Goal: Communication & Community: Answer question/provide support

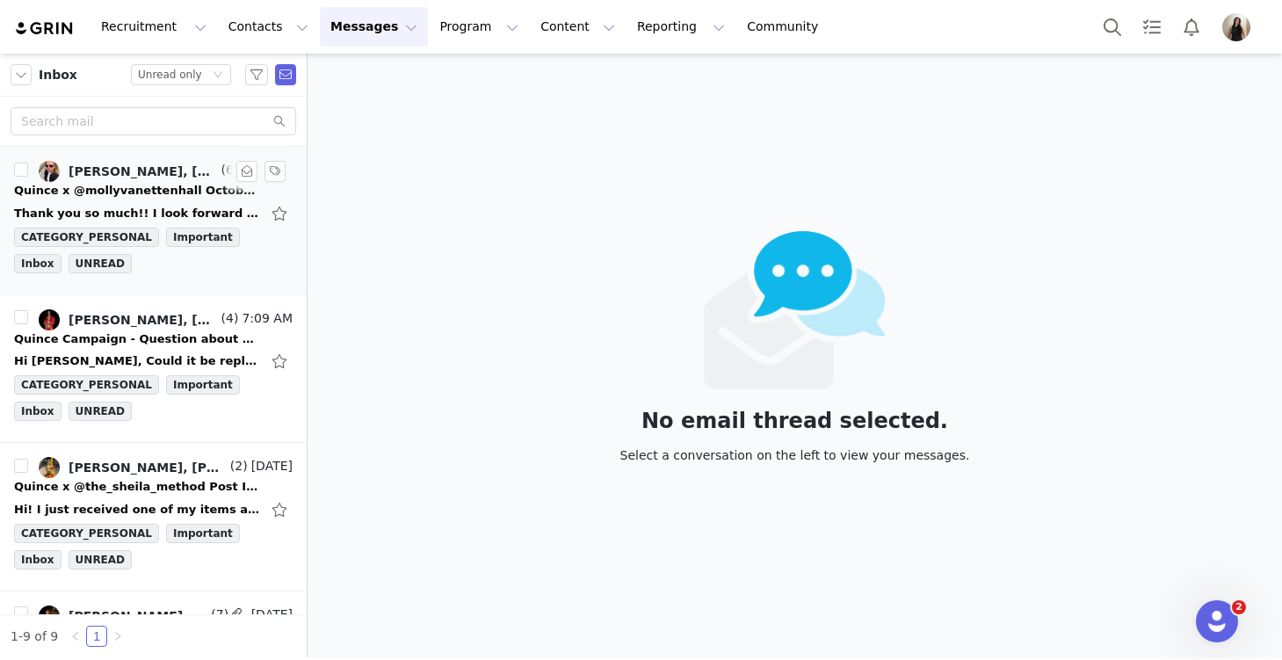
click at [129, 196] on div "Quince x @mollyvanettenhall October Campaign!" at bounding box center [137, 191] width 246 height 18
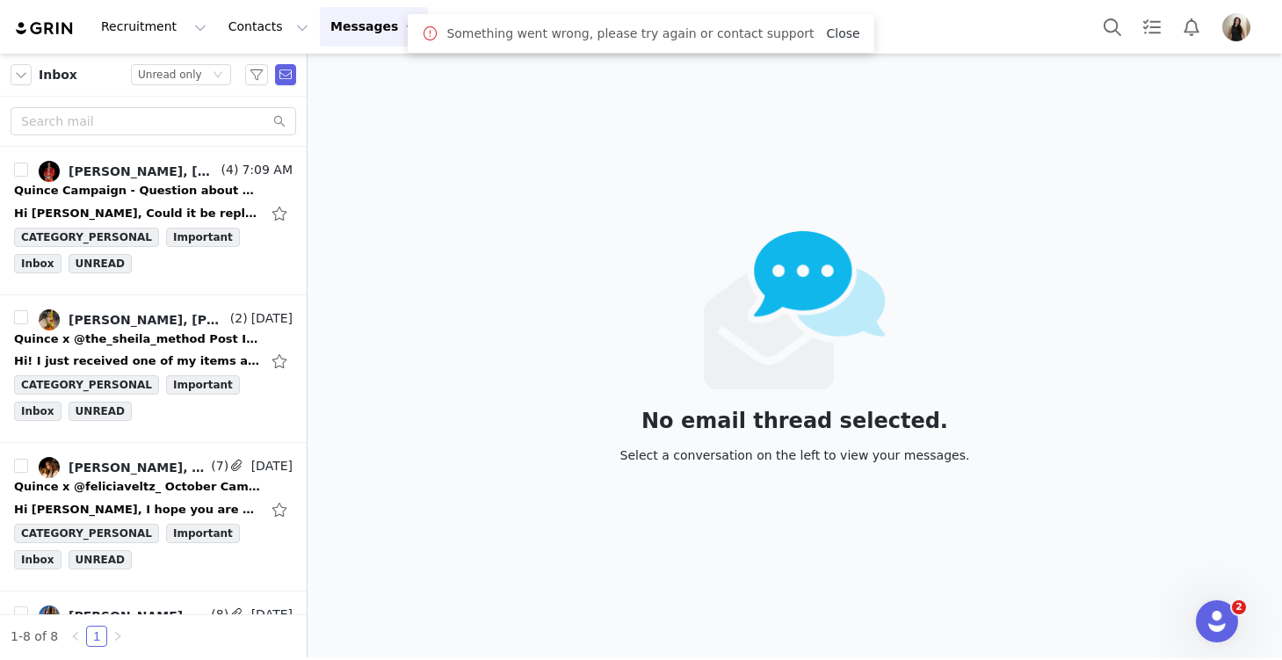
click at [827, 31] on link "Close" at bounding box center [842, 33] width 33 height 14
click at [120, 202] on div "Hi [PERSON_NAME], Could it be replaced with the Stretch Crepe Classic Trouser P…" at bounding box center [153, 213] width 279 height 28
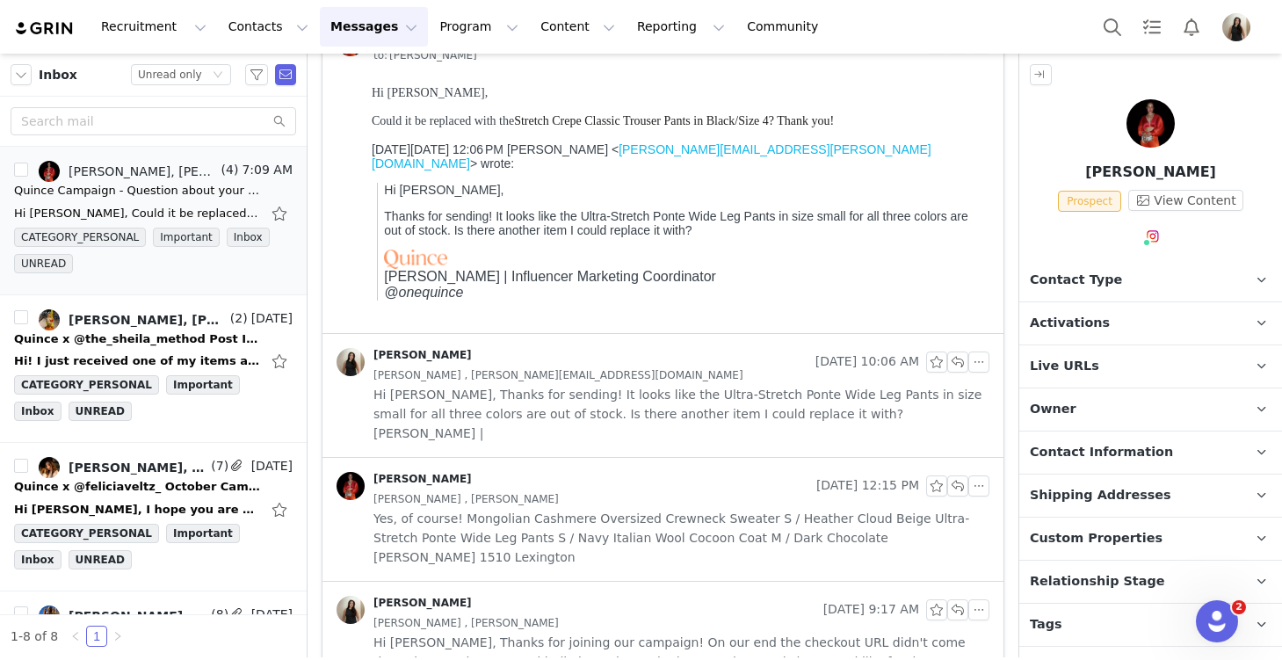
scroll to position [166, 0]
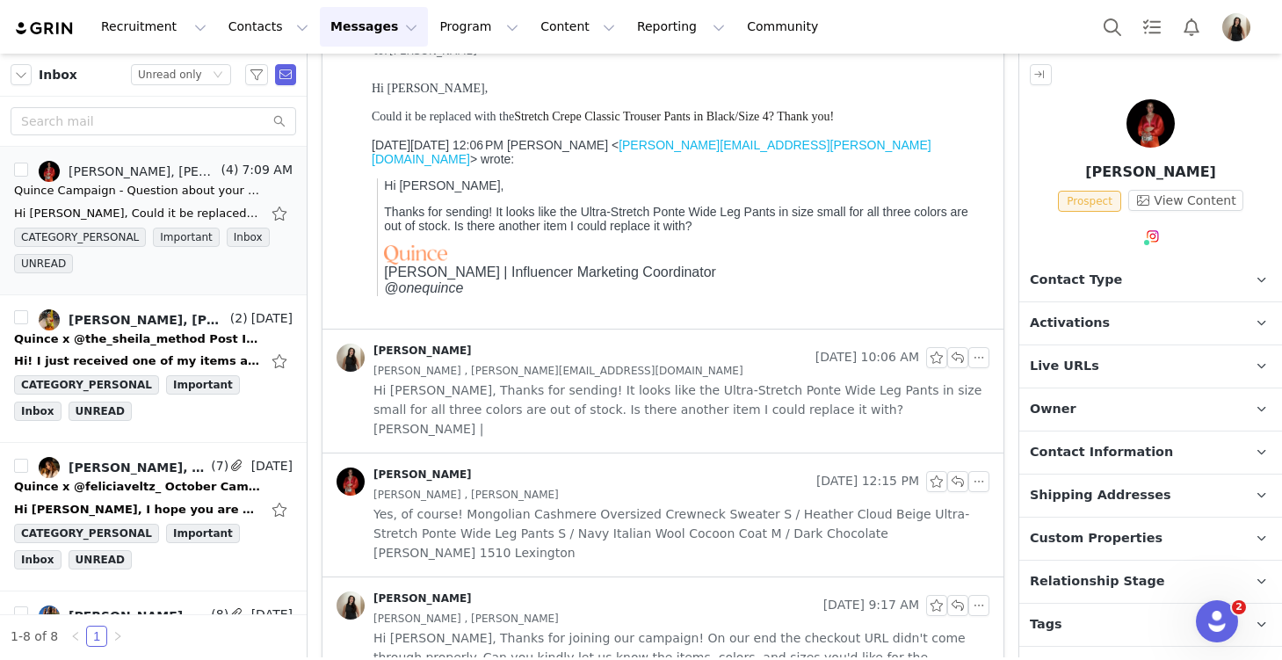
click at [538, 392] on span "Hi [PERSON_NAME], Thanks for sending! It looks like the Ultra-Stretch Ponte Wid…" at bounding box center [682, 410] width 616 height 58
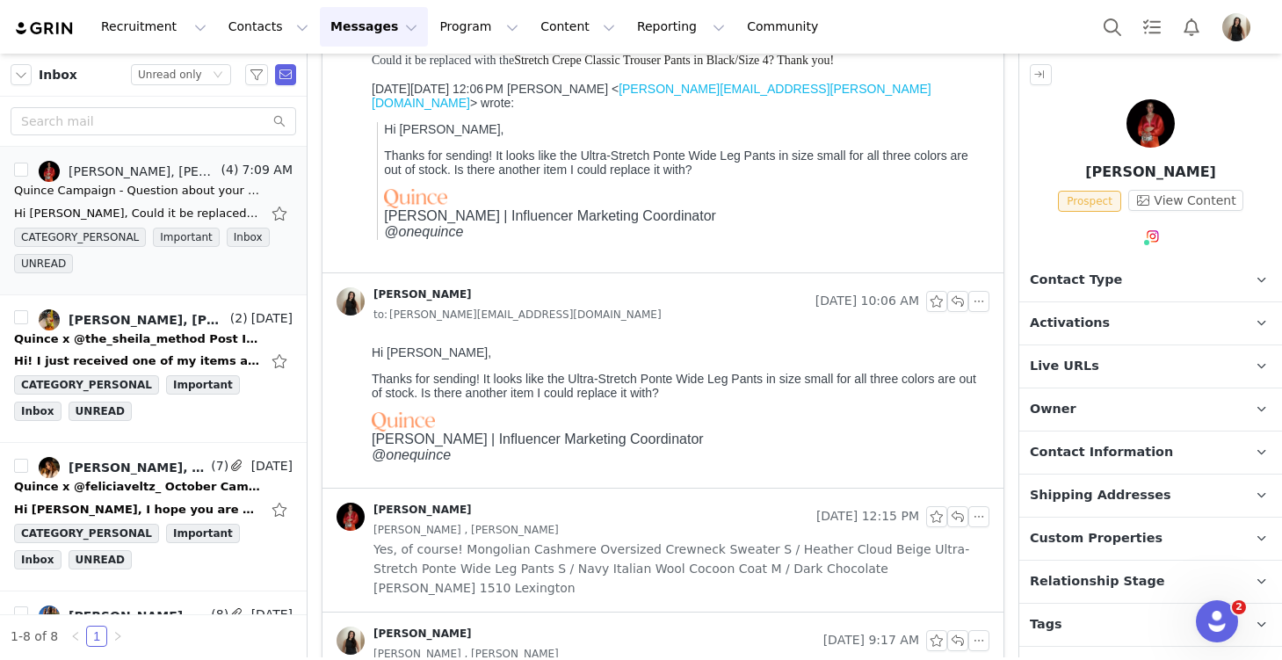
scroll to position [277, 0]
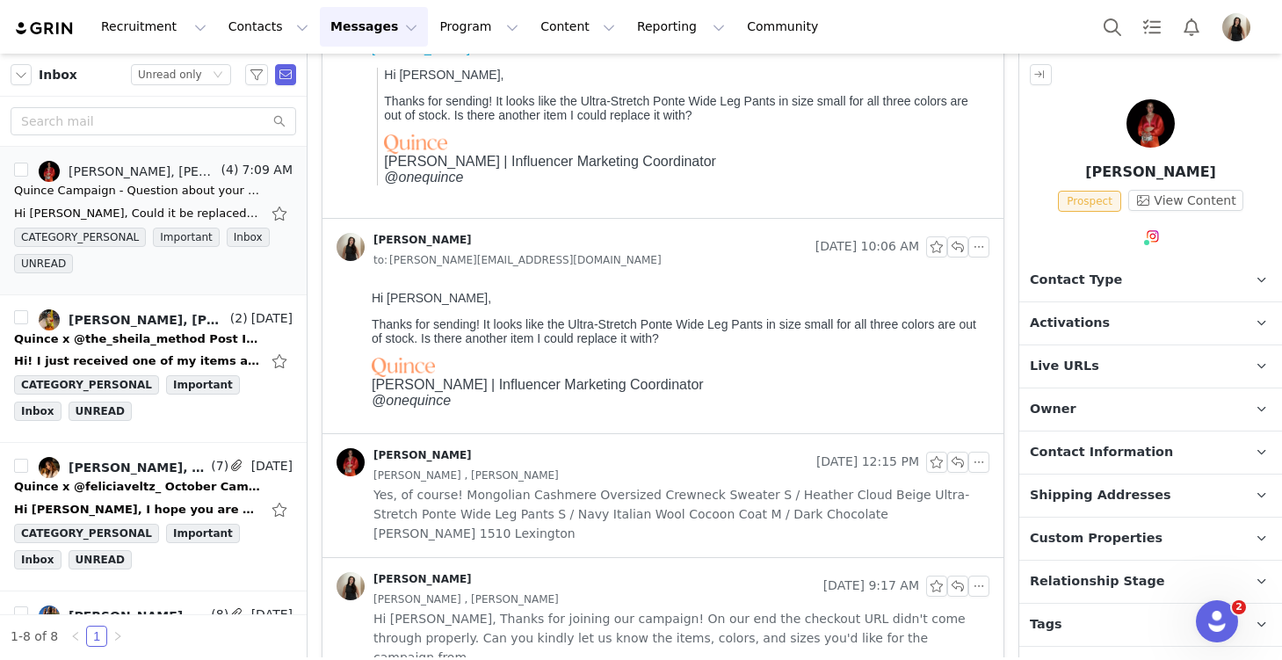
click at [541, 481] on div "[PERSON_NAME] , [PERSON_NAME]" at bounding box center [682, 475] width 616 height 19
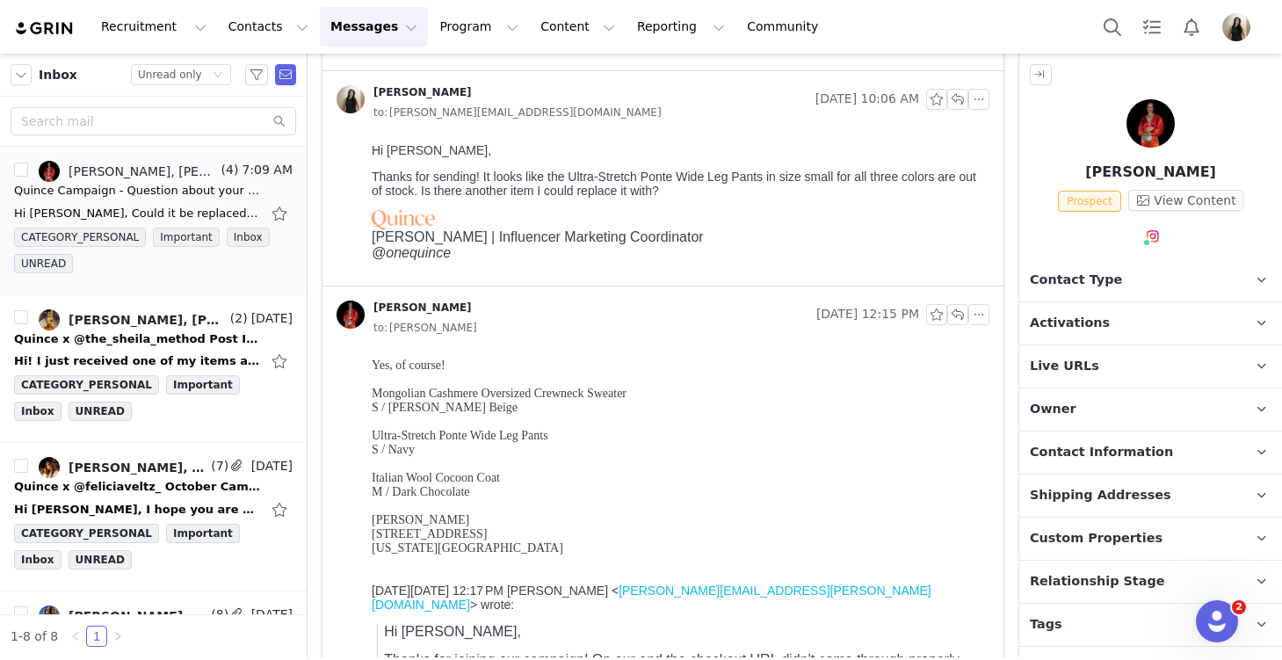
scroll to position [518, 0]
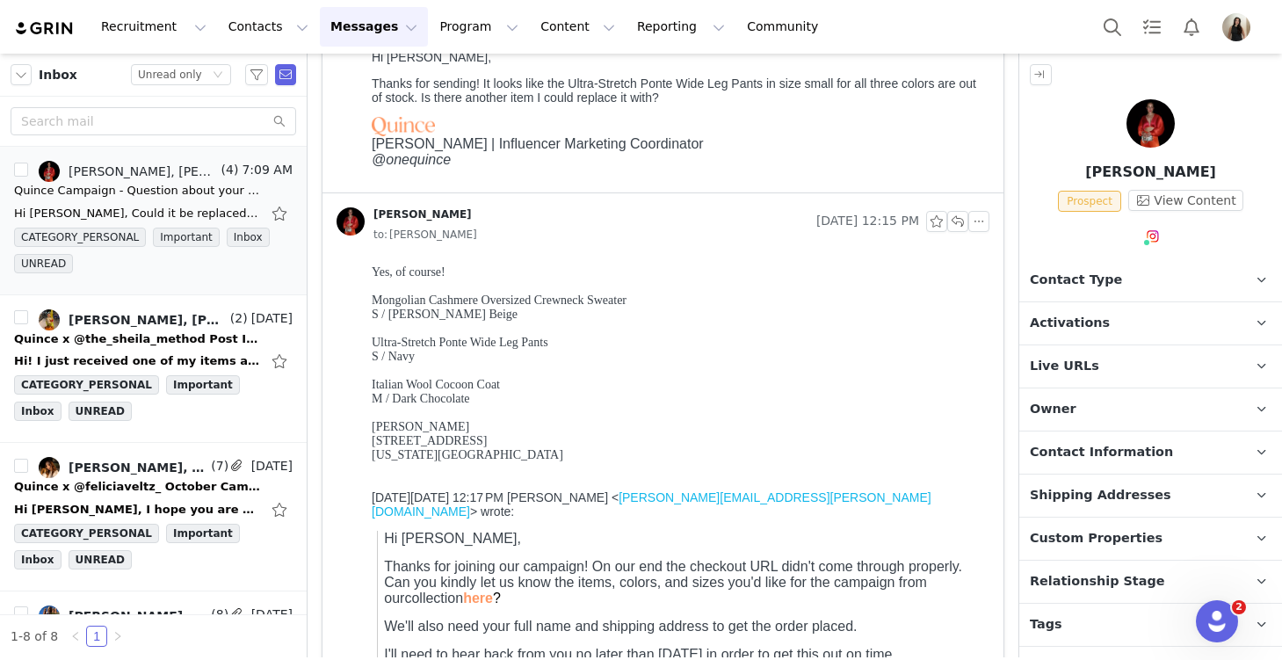
click at [441, 383] on font "Mongolian Cashmere Oversized Crewneck Sweater S / Heather Cloud Beige Ultra-Str…" at bounding box center [499, 350] width 255 height 112
click at [598, 313] on div "Yes, of course! Mongolian Cashmere Oversized Crewneck Sweater S / Heather Cloud…" at bounding box center [677, 370] width 611 height 211
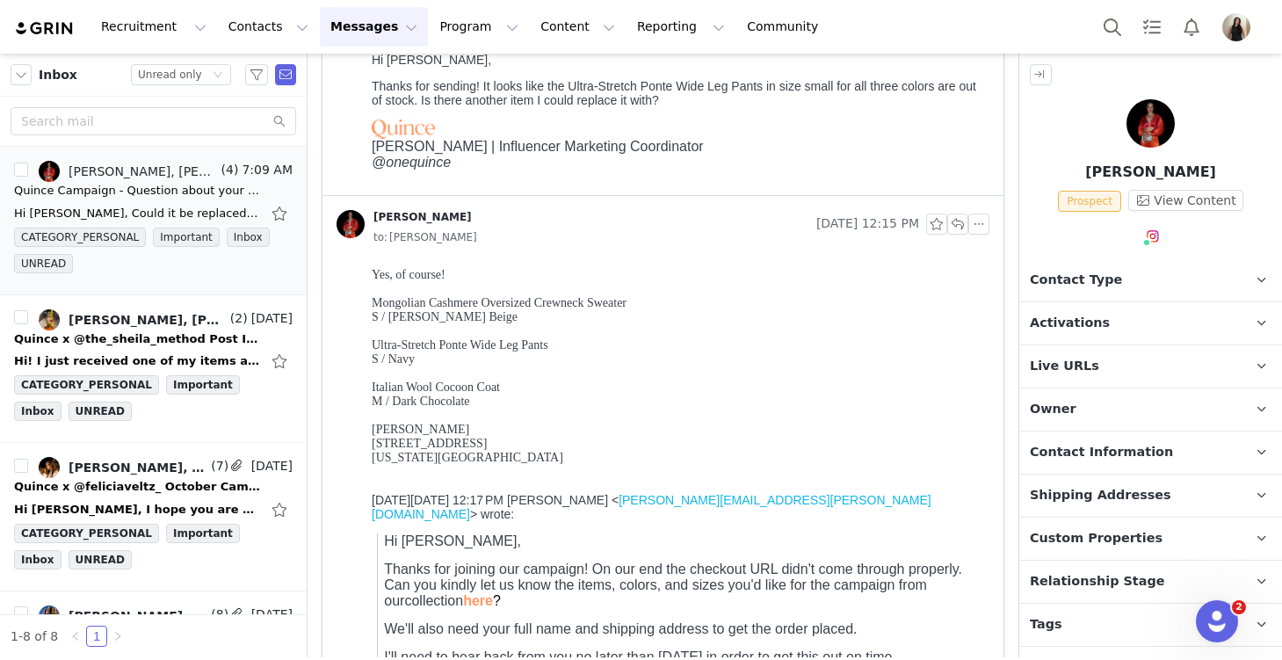
scroll to position [516, 0]
drag, startPoint x: 639, startPoint y: 301, endPoint x: 367, endPoint y: 302, distance: 271.6
click at [367, 302] on html "Yes, of course! Mongolian Cashmere Oversized Crewneck Sweater S / [PERSON_NAME]…" at bounding box center [677, 529] width 625 height 538
copy font "Mongolian Cashmere Oversized Crewneck Sweater"
drag, startPoint x: 504, startPoint y: 390, endPoint x: 367, endPoint y: 385, distance: 137.2
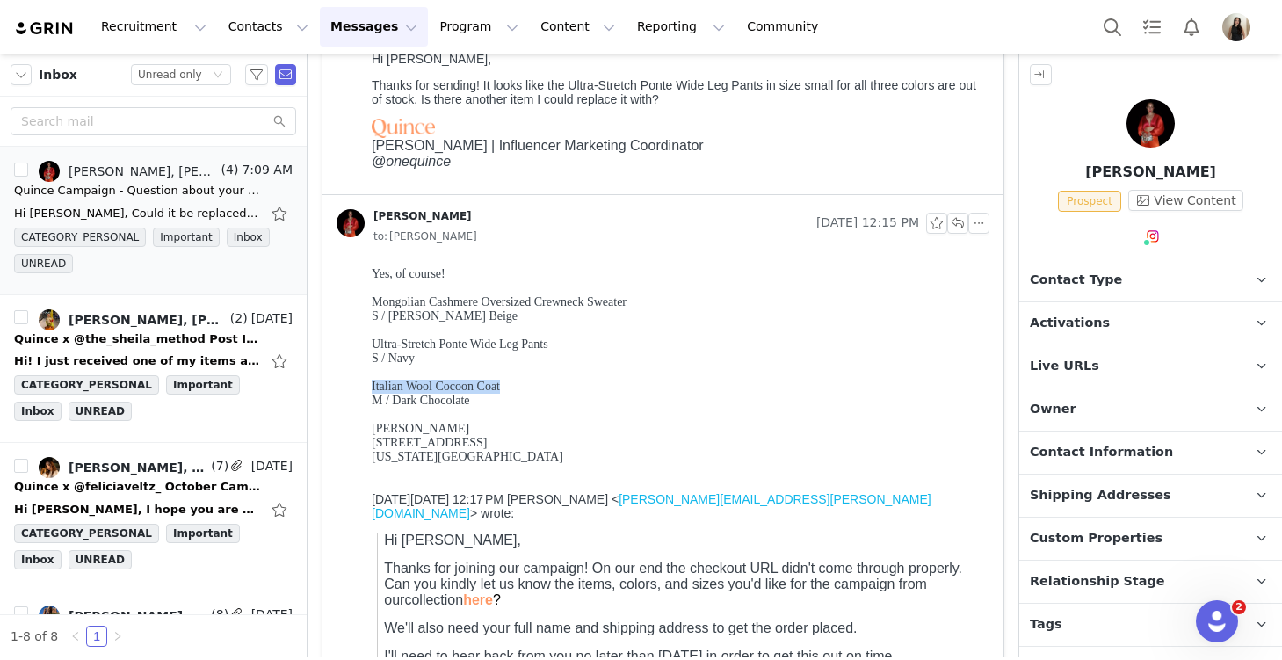
click at [367, 386] on html "Yes, of course! Mongolian Cashmere Oversized Crewneck Sweater S / [PERSON_NAME]…" at bounding box center [677, 529] width 625 height 538
copy font "Italian Wool Cocoon Coat"
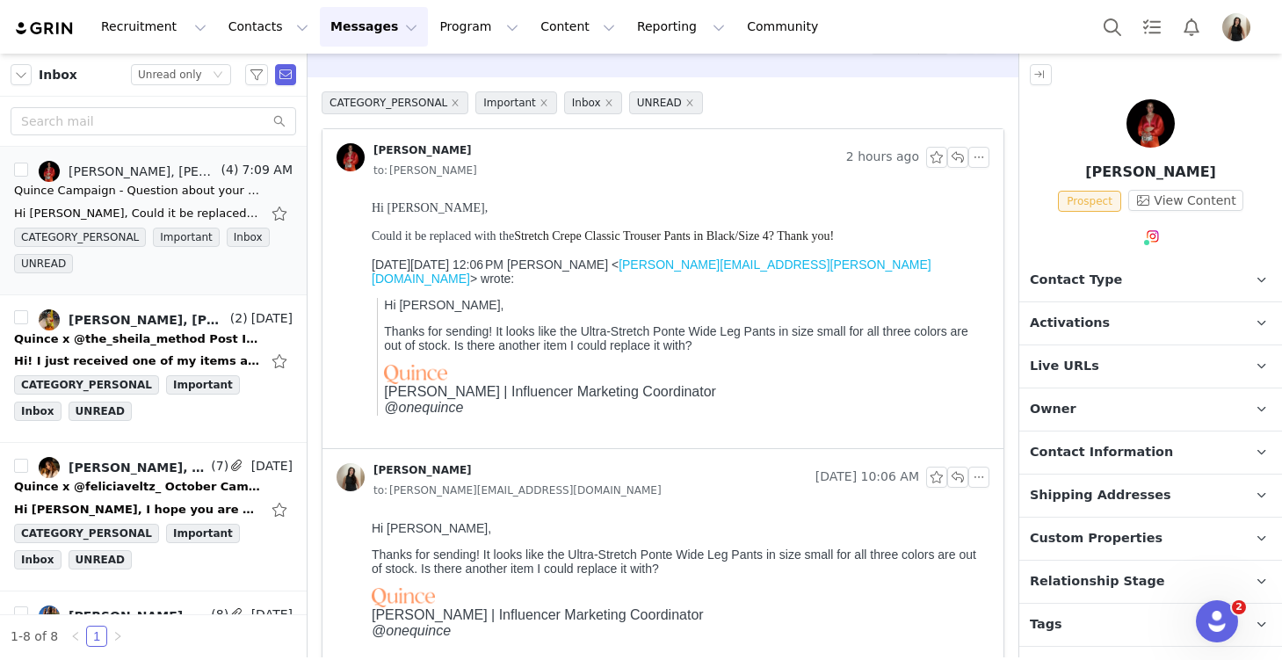
scroll to position [0, 0]
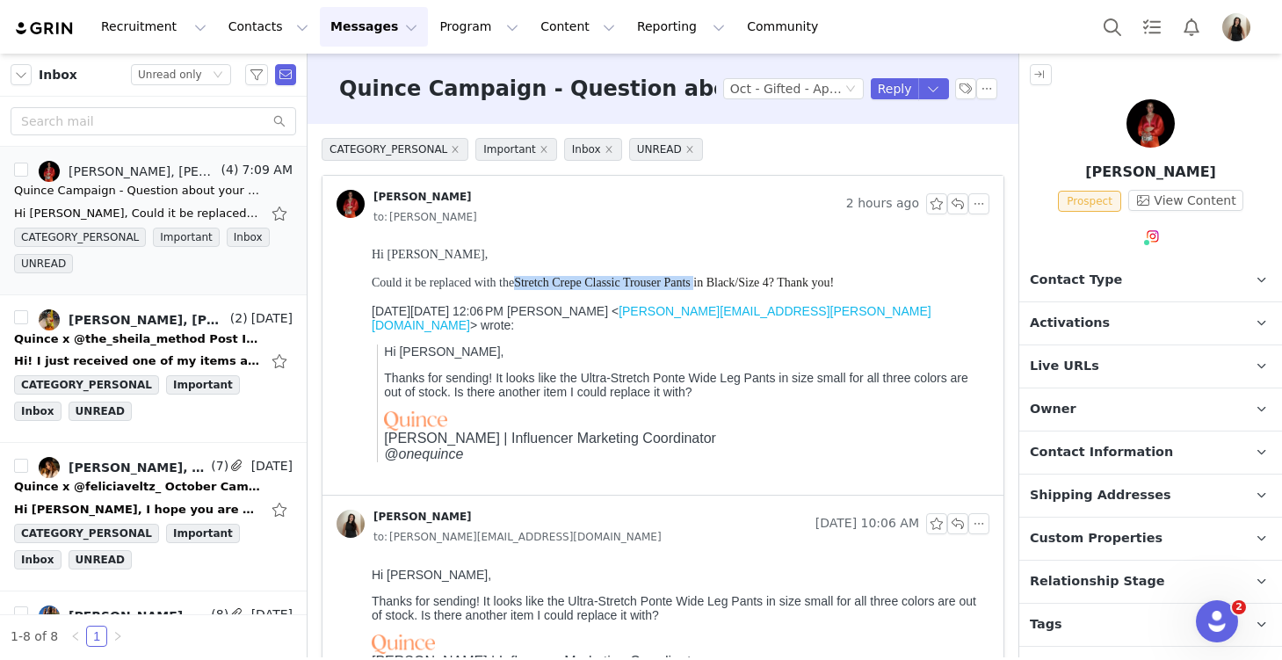
drag, startPoint x: 519, startPoint y: 281, endPoint x: 694, endPoint y: 286, distance: 175.8
click at [694, 286] on span "Stretch Crepe Classic Trouser Pants in Black/Size 4? Thank you!" at bounding box center [674, 282] width 320 height 13
copy span "Stretch Crepe Classic Trouser Pants"
click at [510, 278] on div "Could it be replaced with the Stretch Crepe Classic Trouser Pants in Black/Size…" at bounding box center [677, 283] width 611 height 14
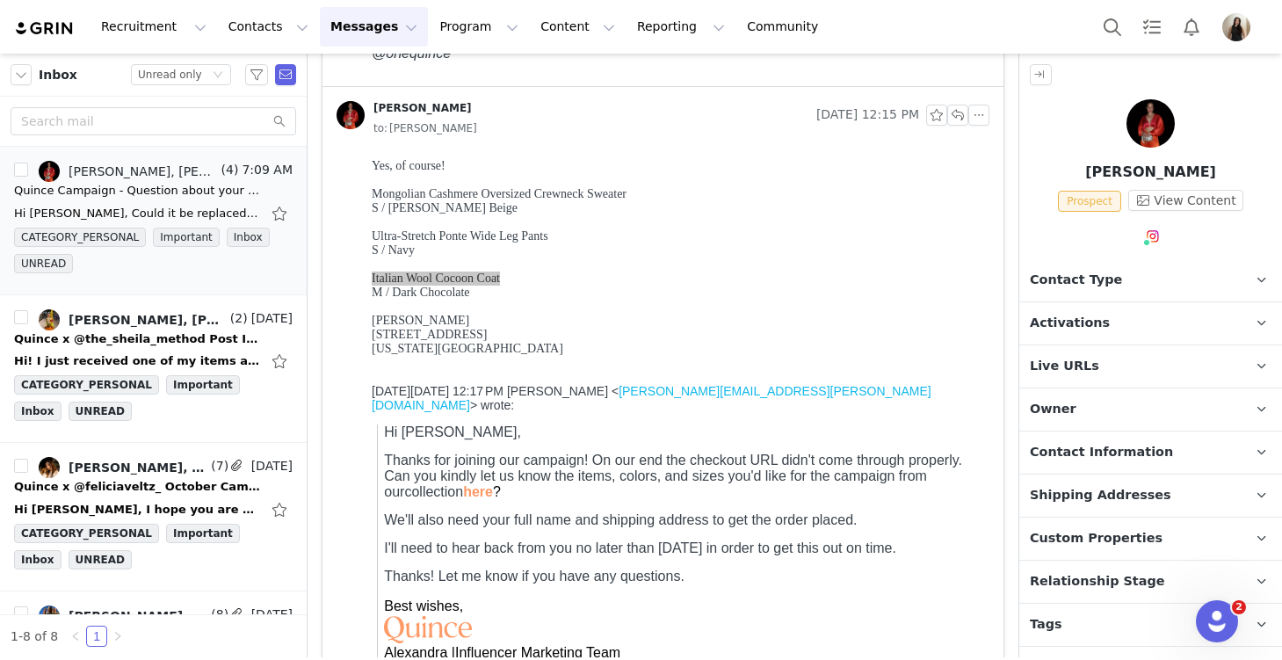
scroll to position [593, 0]
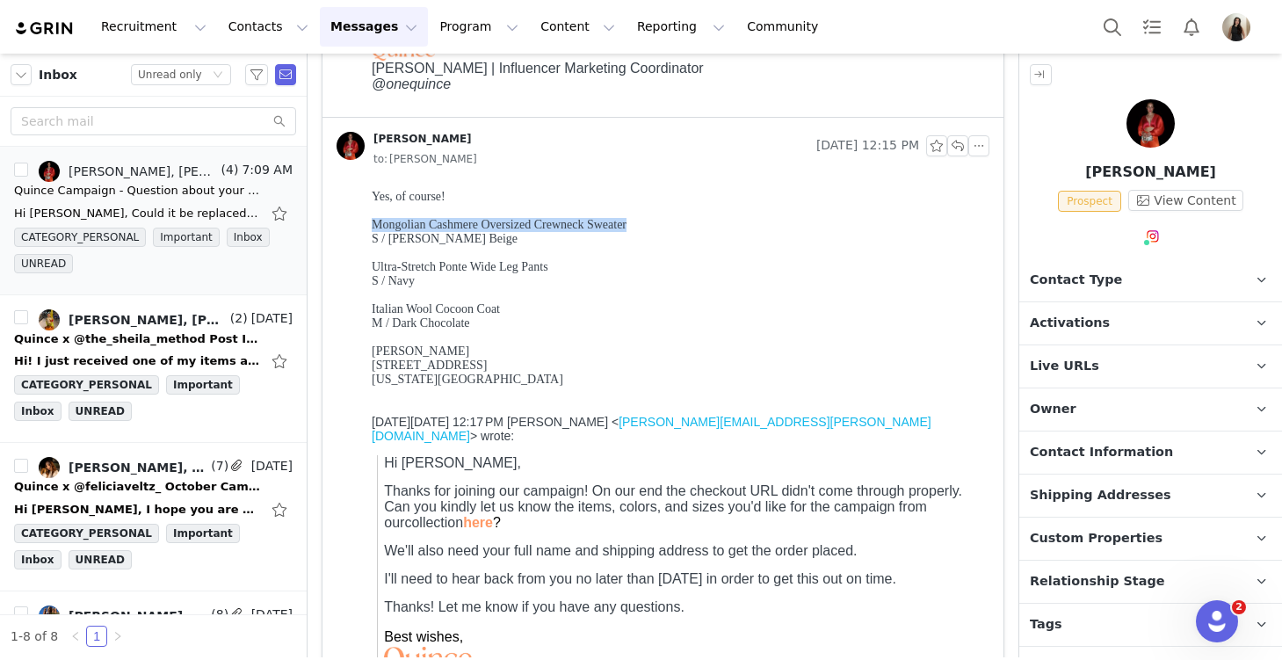
drag, startPoint x: 630, startPoint y: 222, endPoint x: 368, endPoint y: 221, distance: 261.9
click at [368, 221] on html "Yes, of course! Mongolian Cashmere Oversized Crewneck Sweater S / [PERSON_NAME]…" at bounding box center [677, 452] width 625 height 538
copy font "Mongolian Cashmere Oversized Crewneck Sweater"
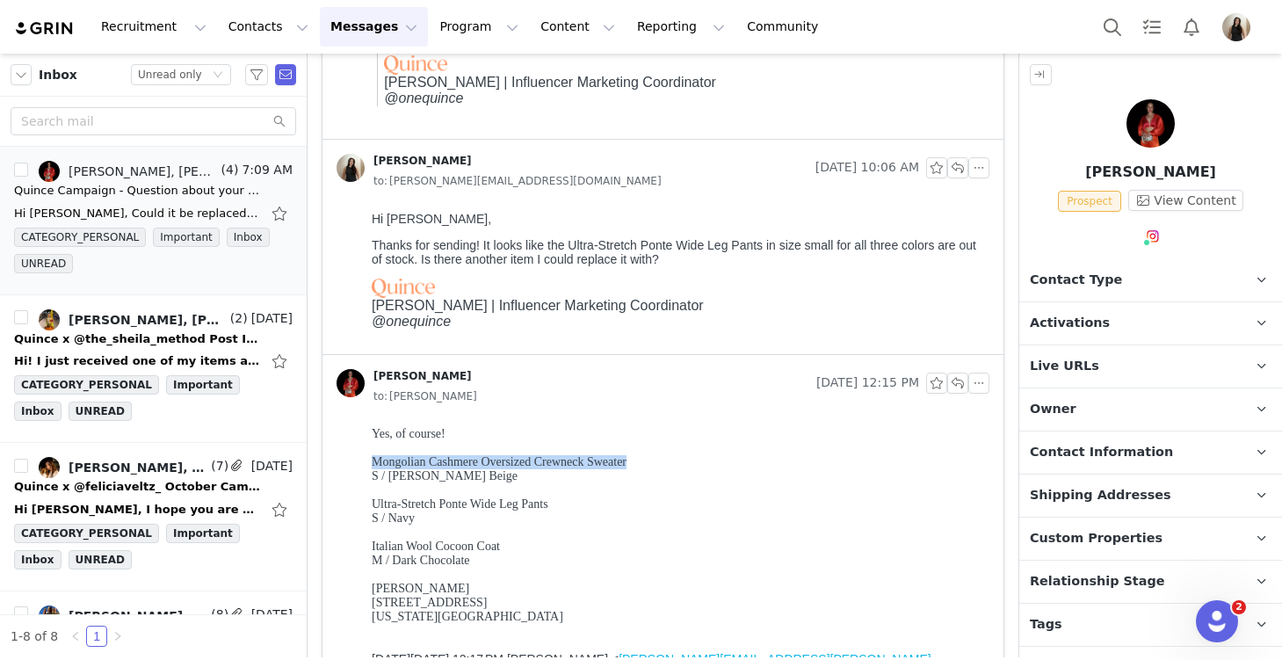
scroll to position [0, 0]
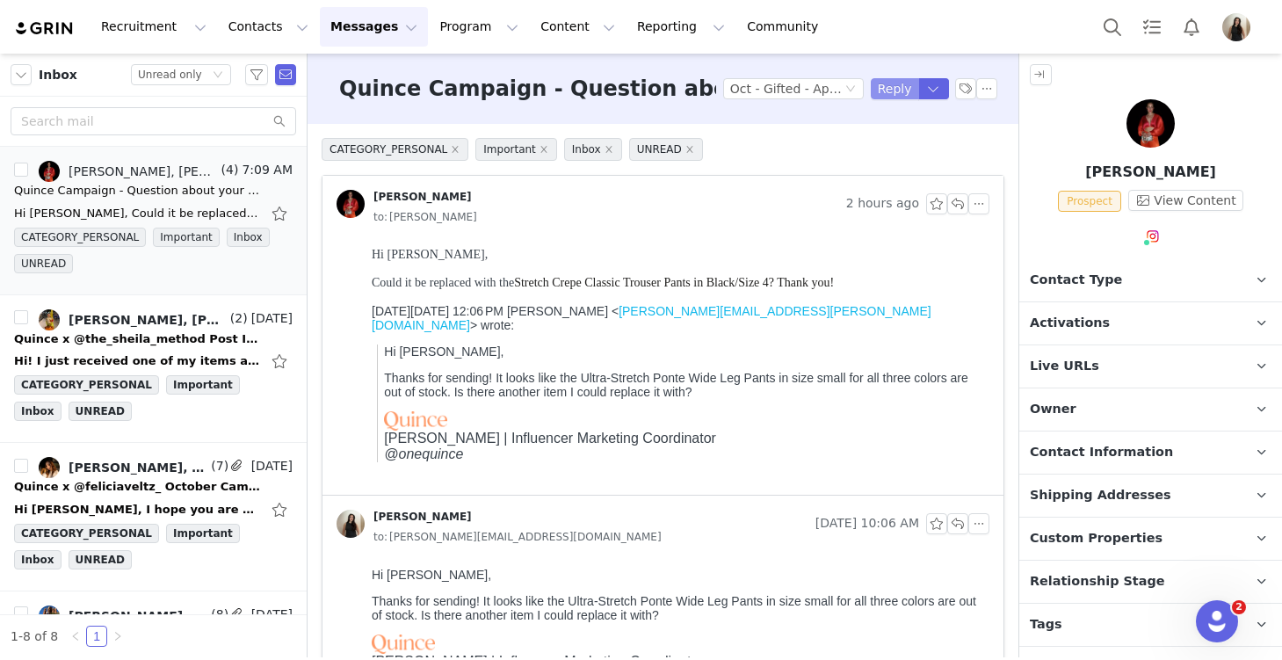
click at [894, 91] on button "Reply" at bounding box center [895, 88] width 48 height 21
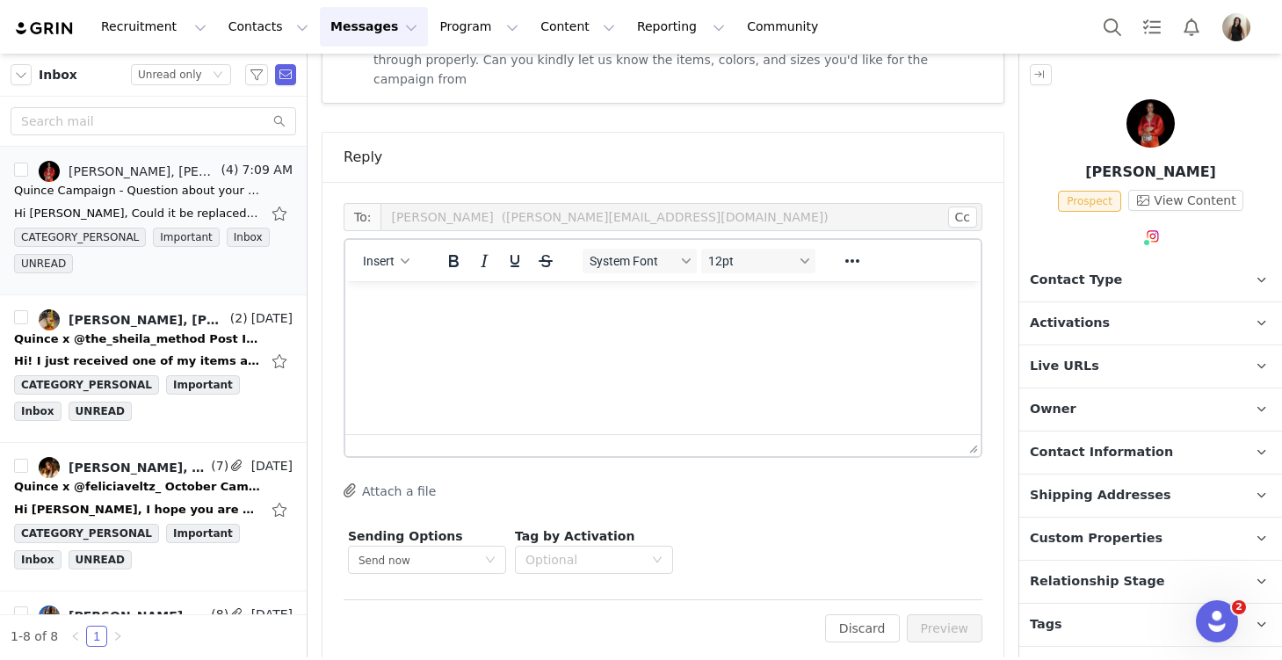
scroll to position [1337, 0]
click at [485, 327] on html at bounding box center [662, 302] width 635 height 47
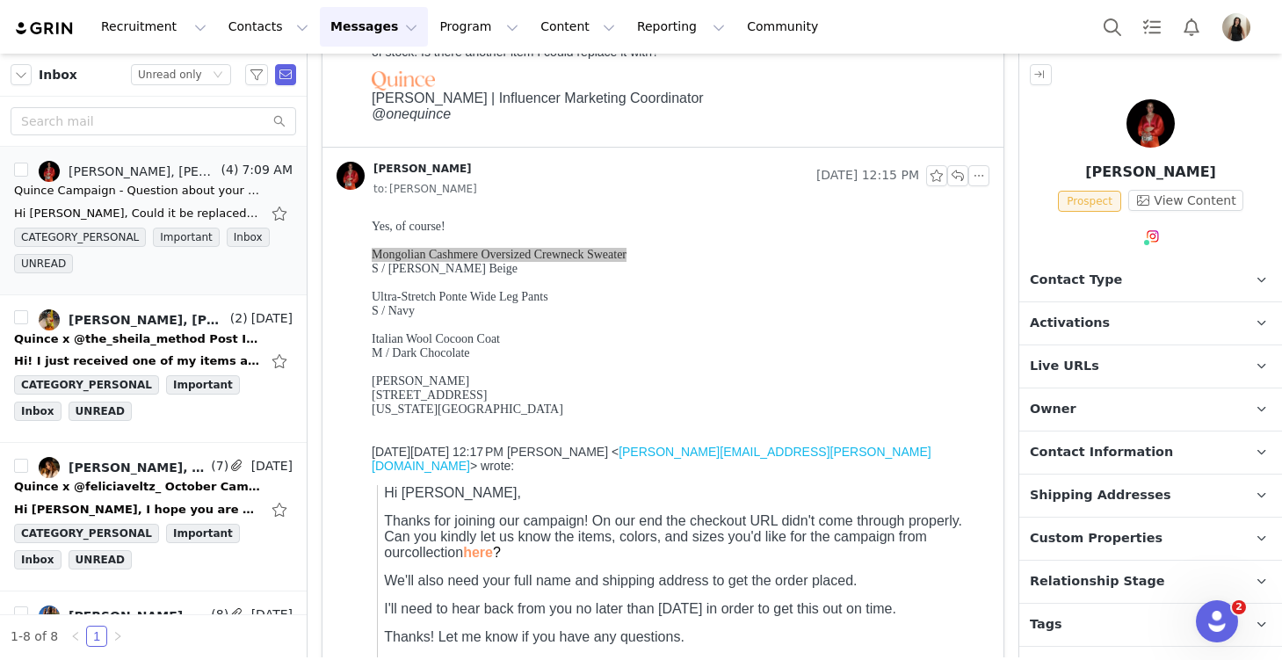
scroll to position [566, 0]
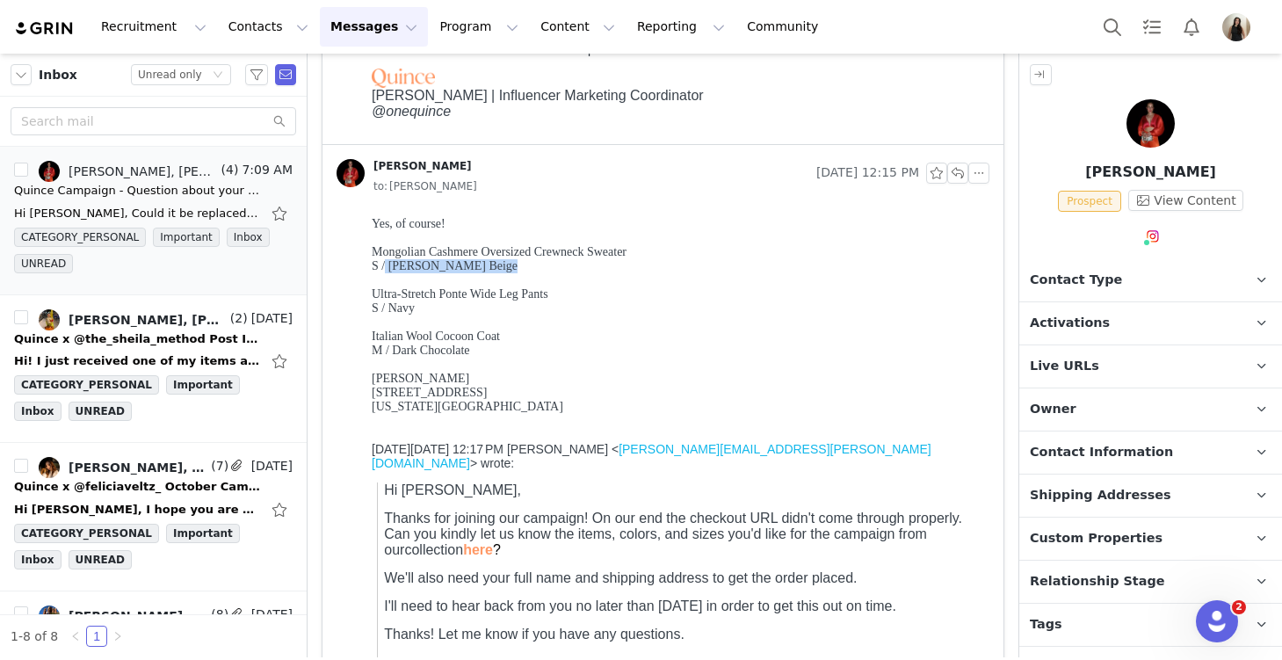
drag, startPoint x: 493, startPoint y: 267, endPoint x: 386, endPoint y: 270, distance: 107.2
click at [386, 270] on div "Yes, of course! Mongolian Cashmere Oversized Crewneck Sweater S / Heather Cloud…" at bounding box center [677, 322] width 611 height 211
copy font "[PERSON_NAME] Beige"
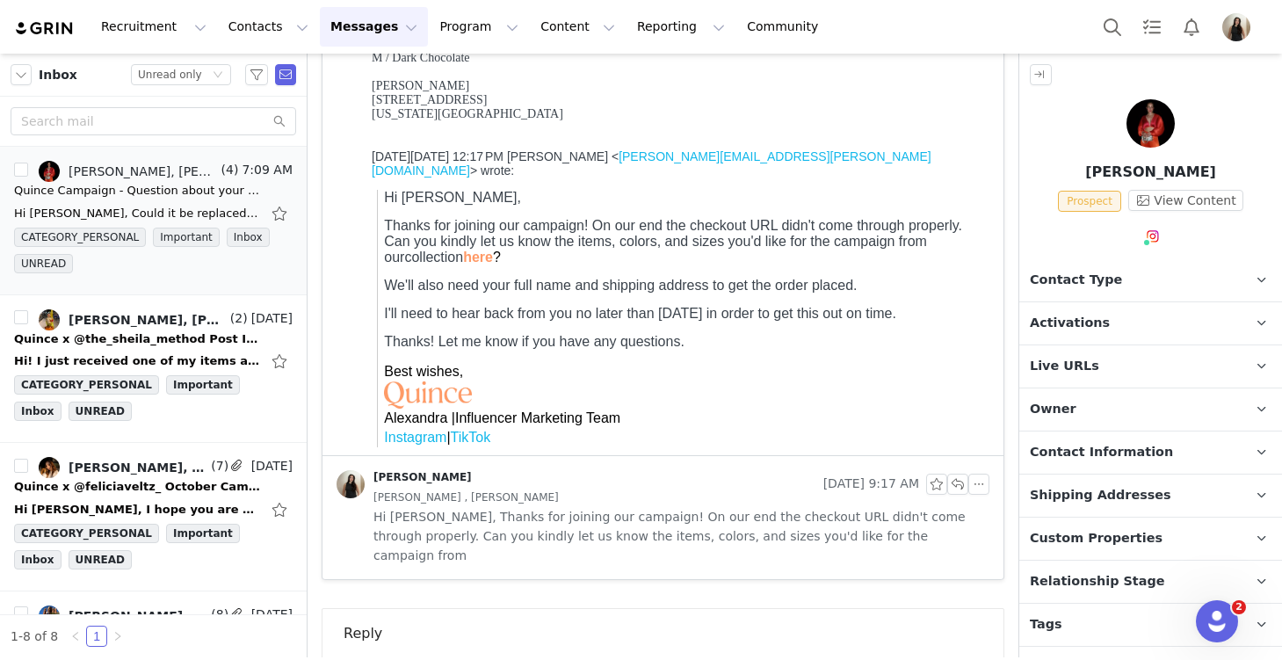
scroll to position [1337, 0]
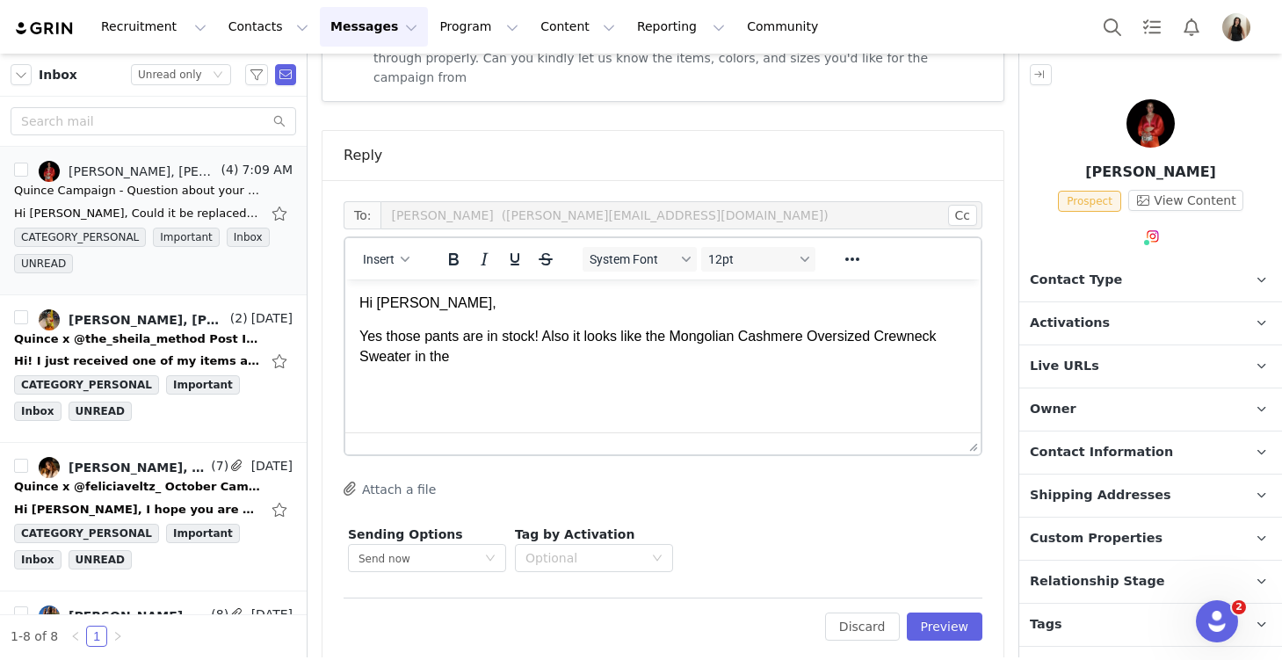
click at [475, 367] on html "Hi [PERSON_NAME], Yes those pants are in stock! Also it looks like the Mongolia…" at bounding box center [662, 329] width 635 height 101
click at [455, 359] on p "Yes those pants are in stock! Also it looks like the Mongolian Cashmere Oversiz…" at bounding box center [662, 347] width 607 height 40
click at [595, 359] on p "Yes those pants are in stock! Also it looks like the Mongolian Cashmere Oversiz…" at bounding box center [662, 347] width 607 height 40
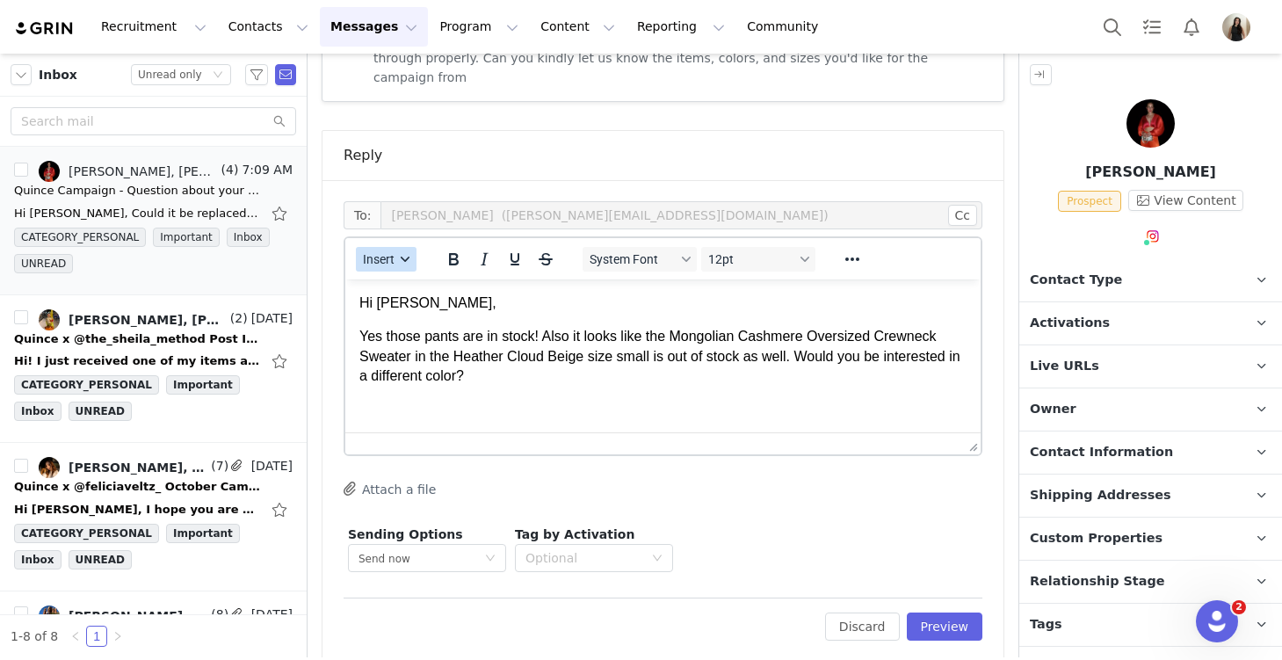
click at [374, 252] on span "Insert" at bounding box center [379, 259] width 32 height 14
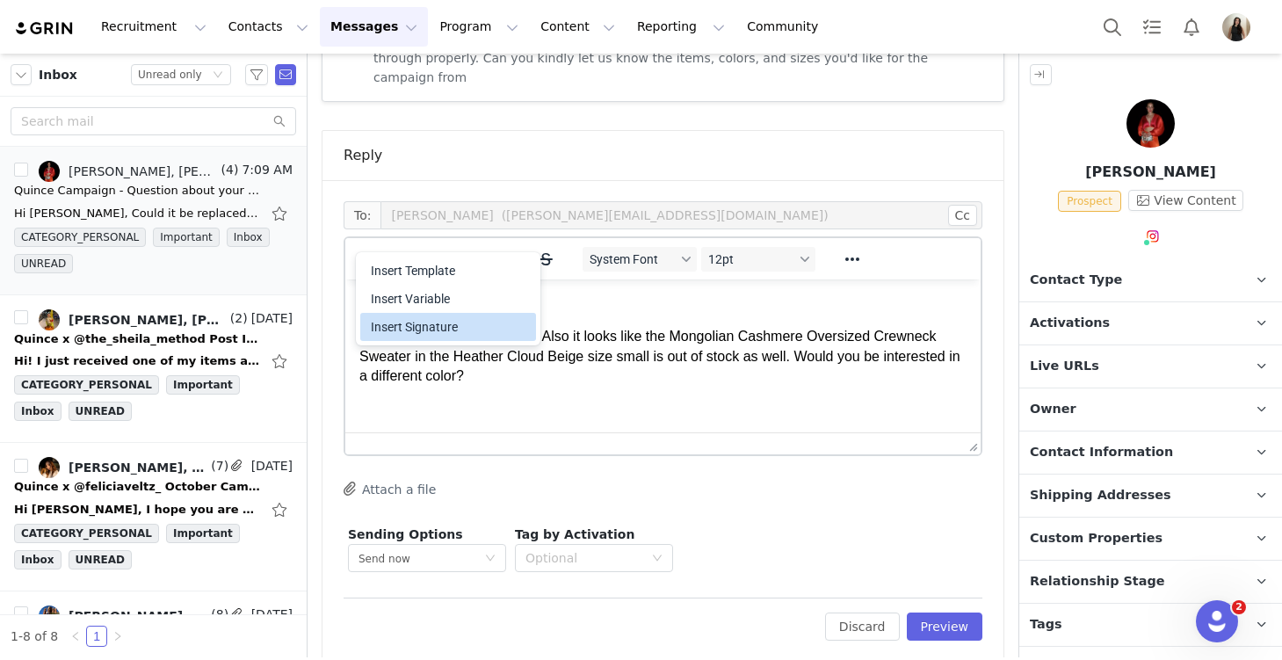
click at [417, 336] on div "Insert Signature" at bounding box center [450, 326] width 158 height 21
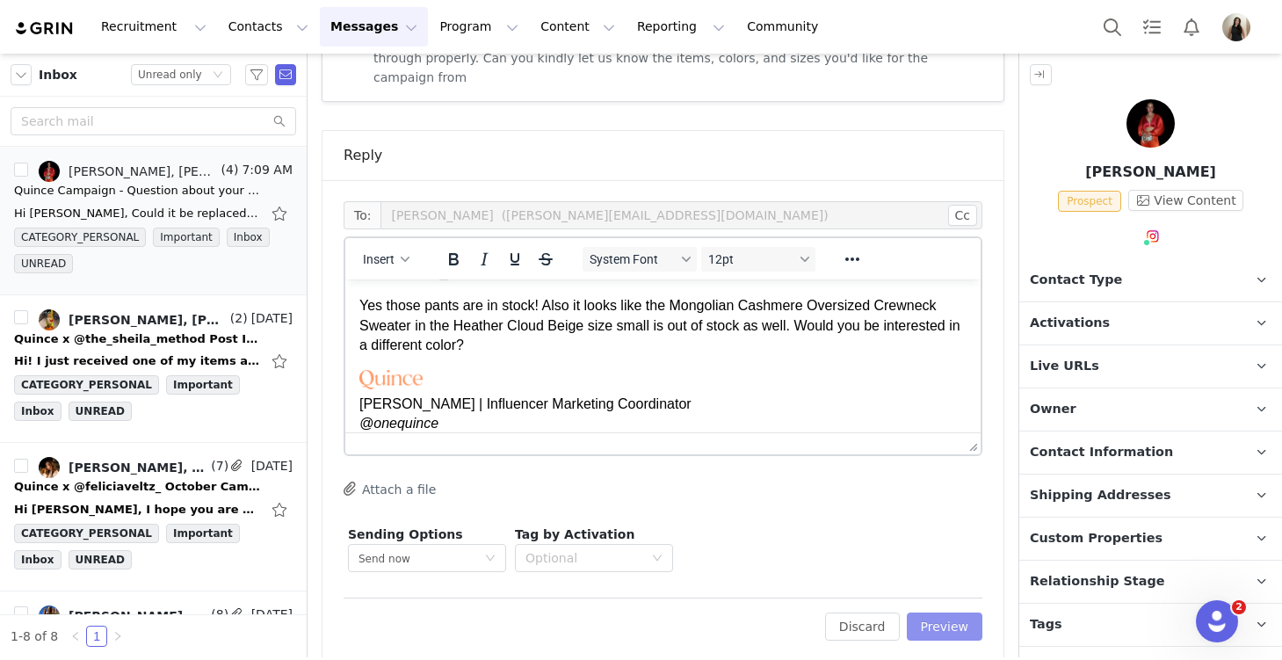
click at [948, 613] on button "Preview" at bounding box center [945, 627] width 76 height 28
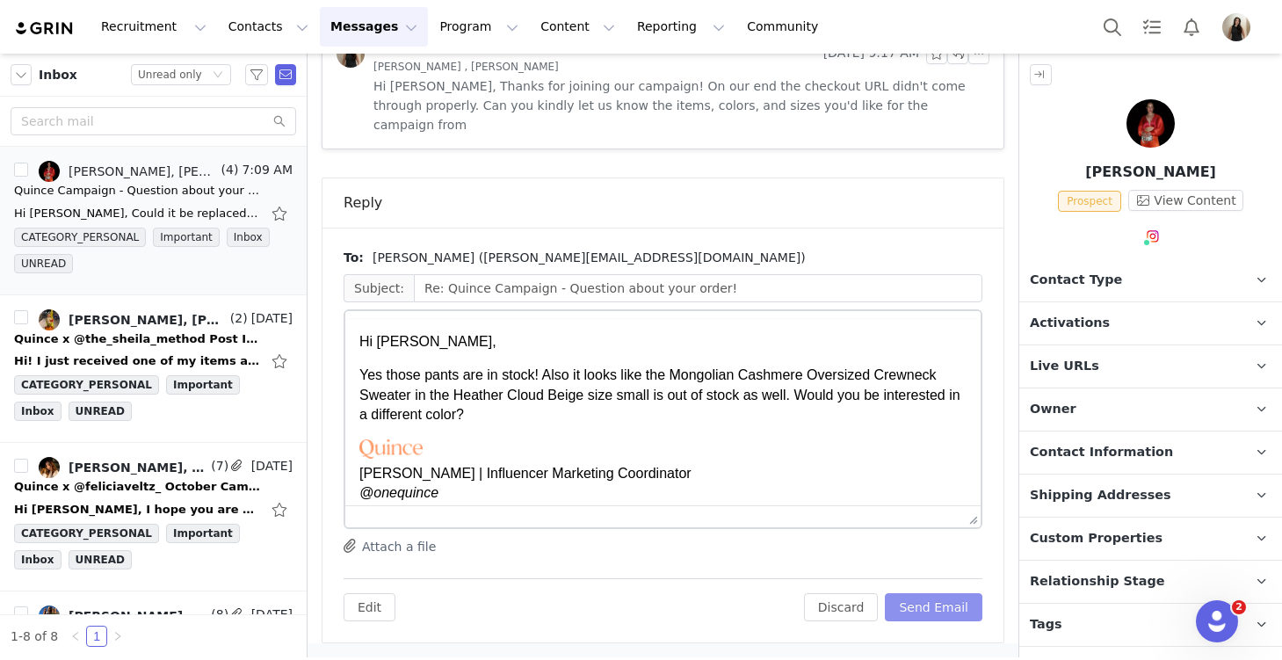
scroll to position [0, 0]
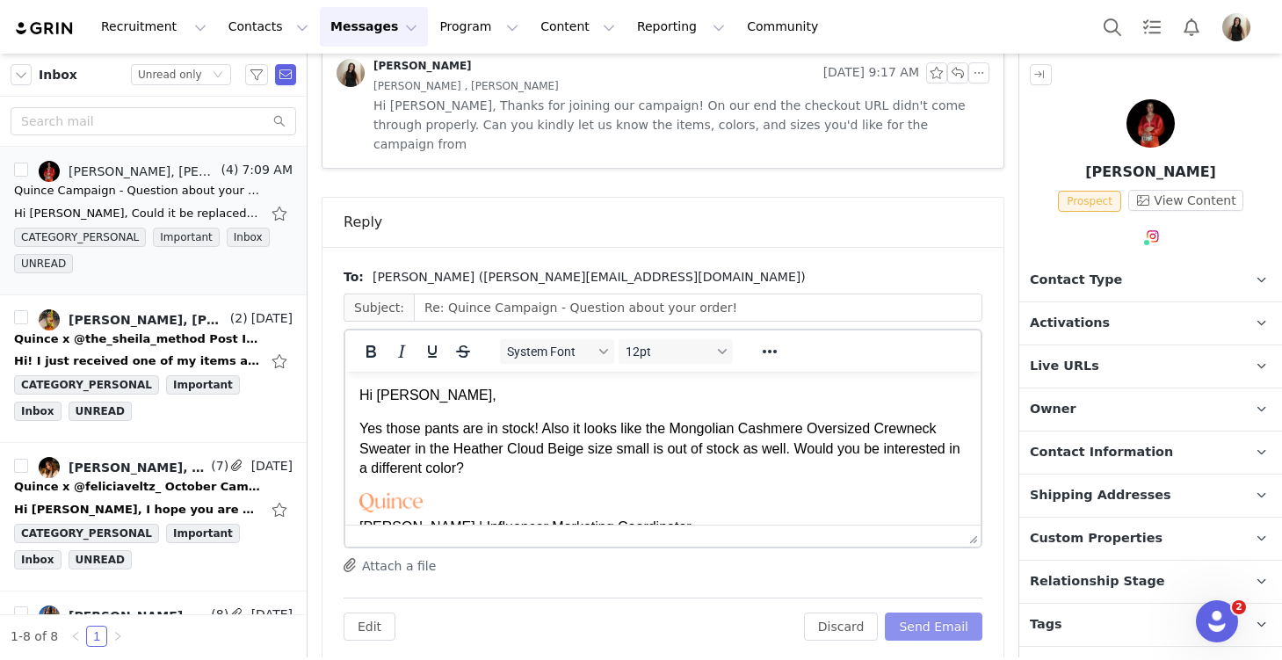
click at [949, 613] on button "Send Email" at bounding box center [934, 627] width 98 height 28
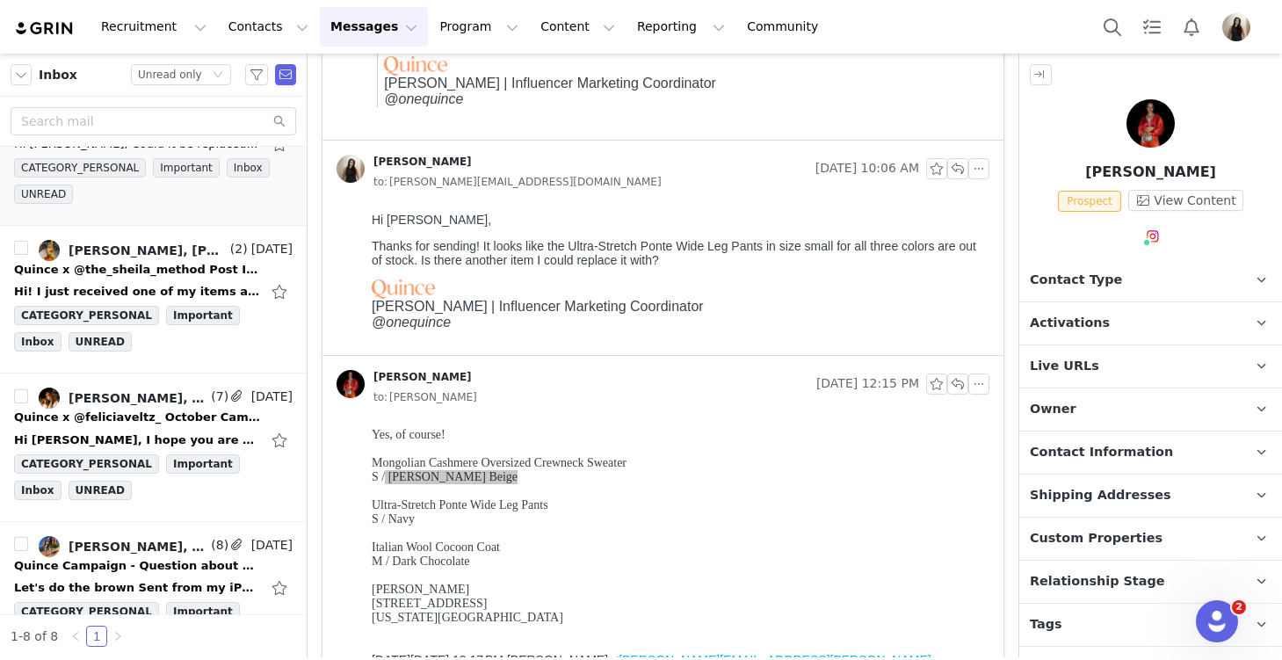
scroll to position [79, 0]
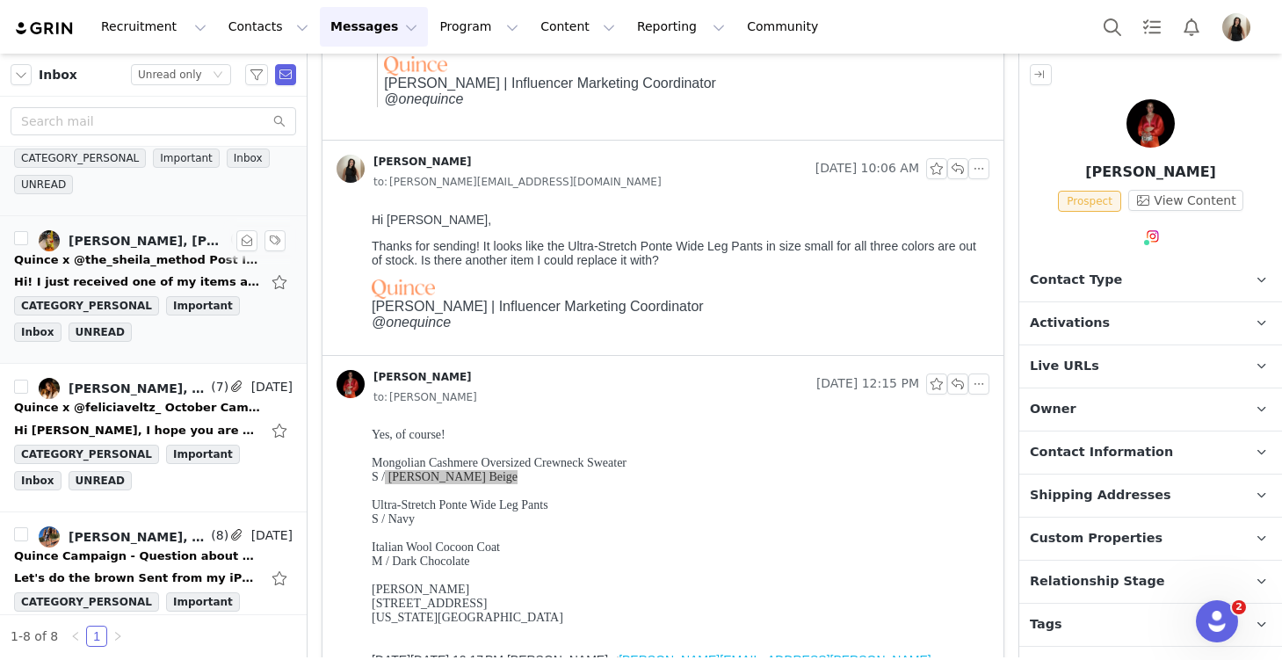
click at [154, 264] on div "Quince x @the_sheila_method Post Instructions!" at bounding box center [137, 260] width 246 height 18
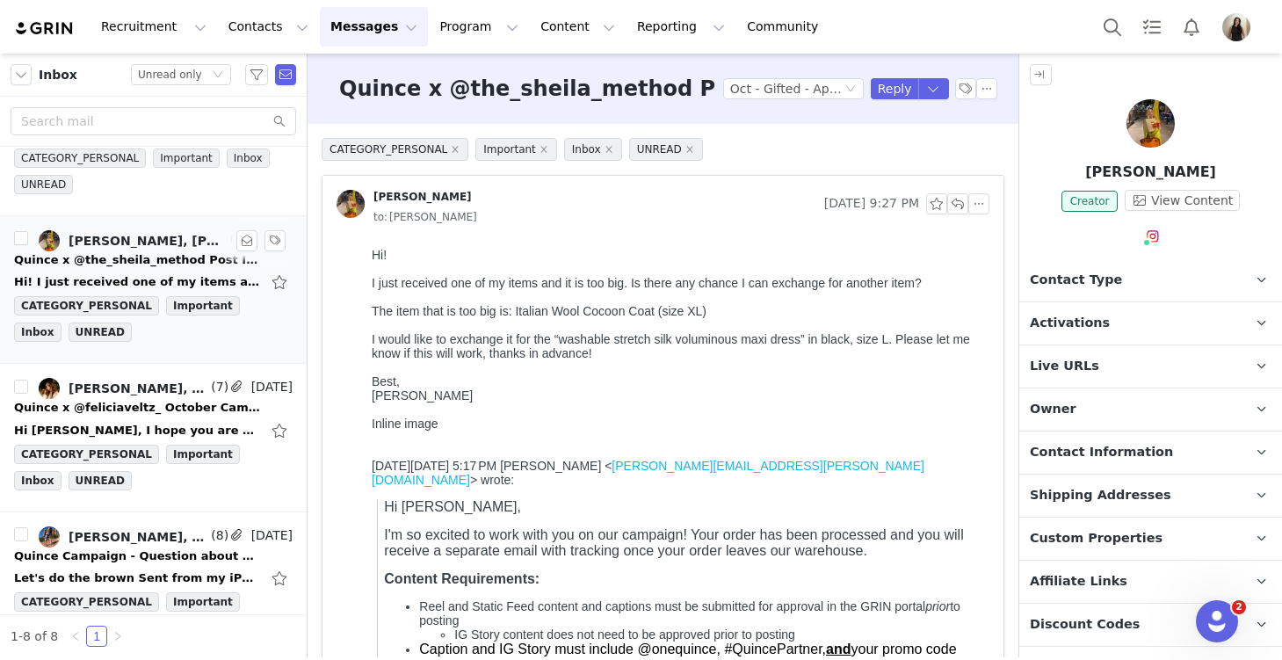
scroll to position [0, 0]
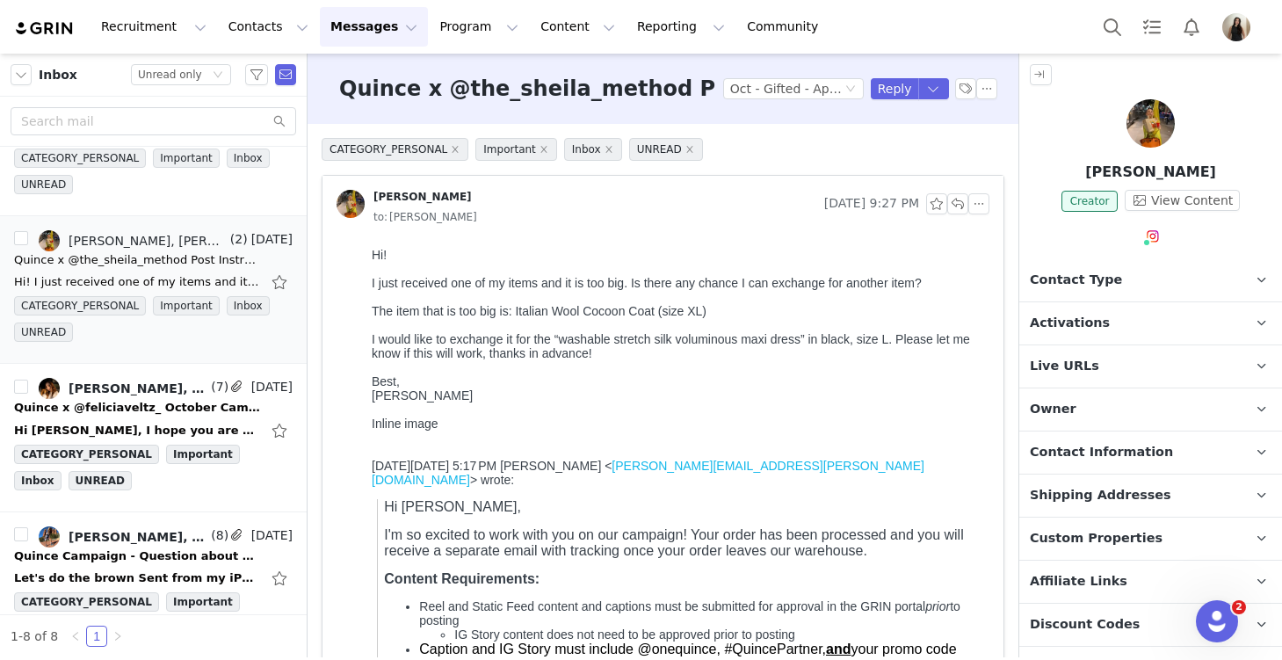
click at [960, 295] on div at bounding box center [677, 297] width 611 height 14
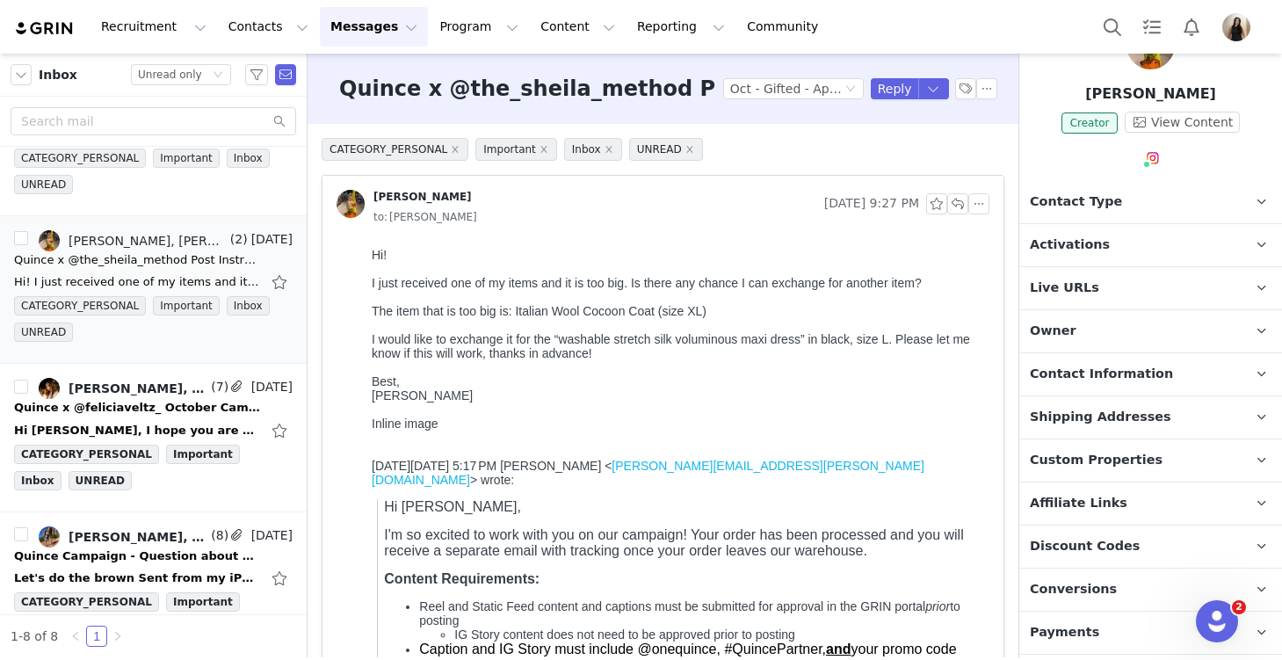
scroll to position [87, 0]
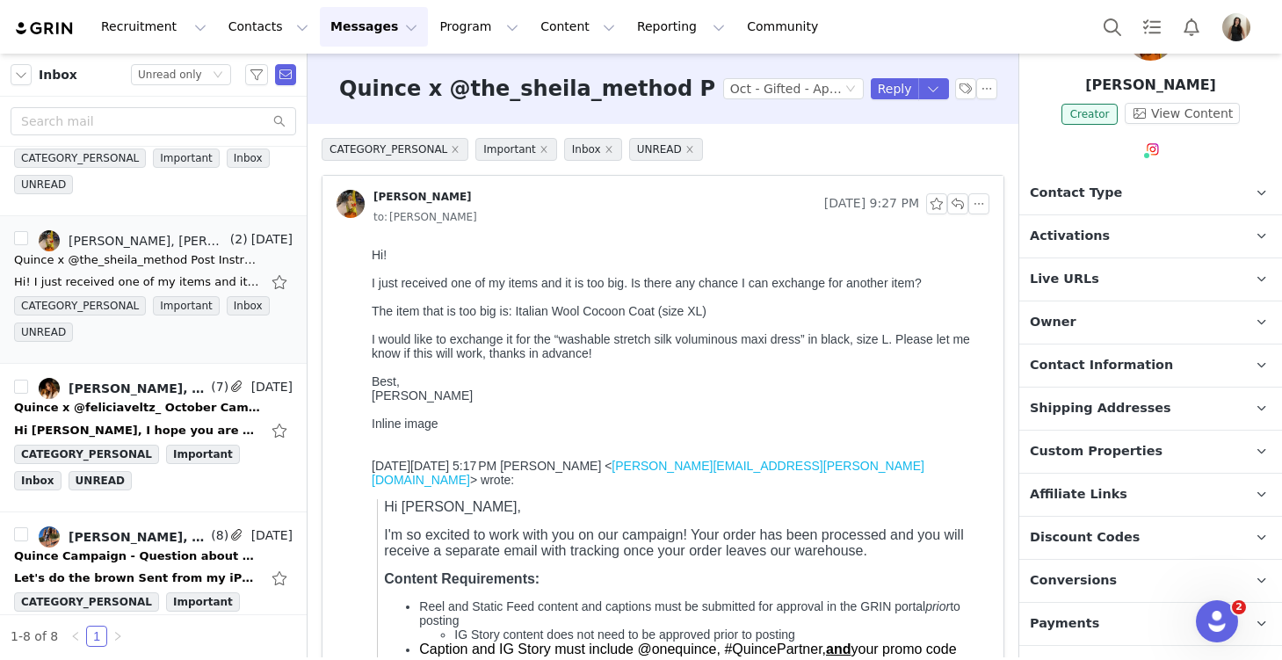
click at [1135, 409] on span "Shipping Addresses" at bounding box center [1100, 408] width 141 height 19
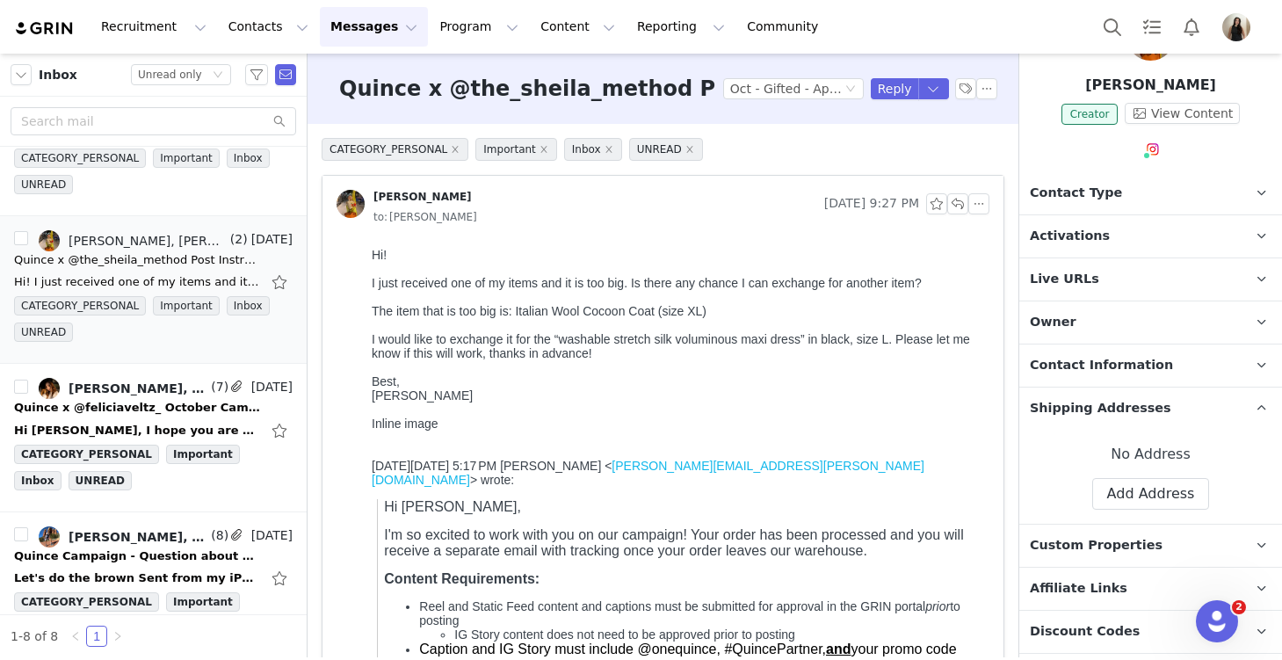
click at [1135, 409] on span "Shipping Addresses" at bounding box center [1100, 408] width 141 height 19
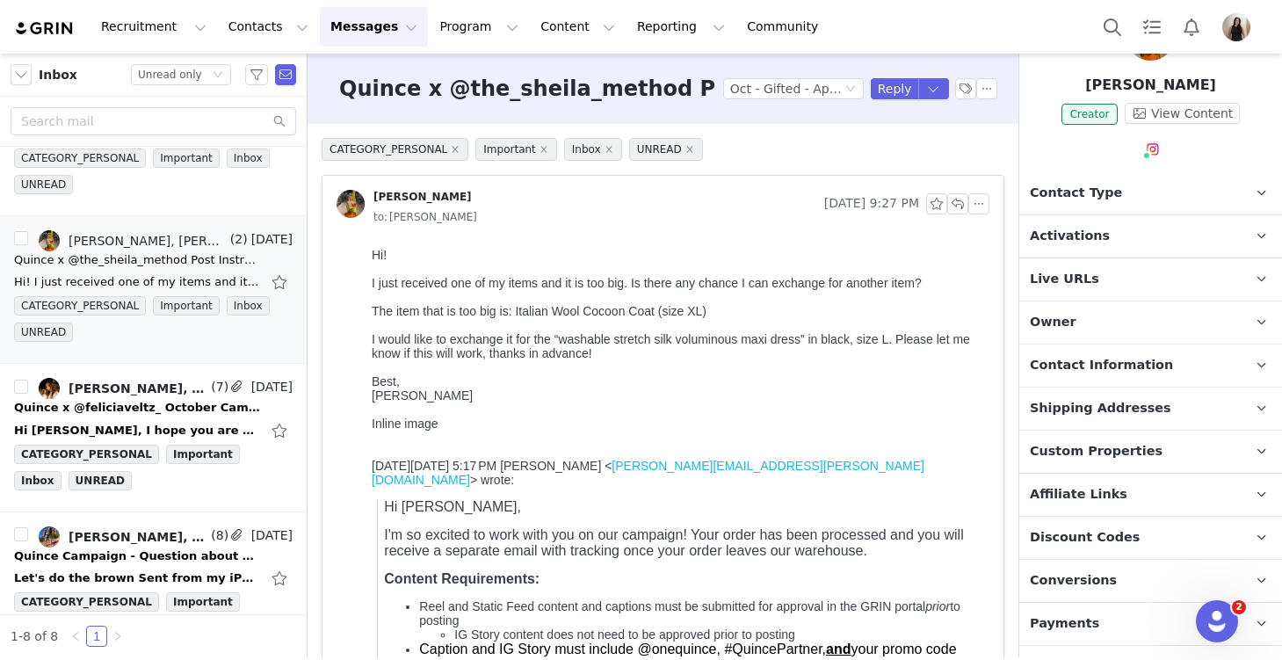
click at [1139, 444] on span "Custom Properties" at bounding box center [1096, 451] width 133 height 19
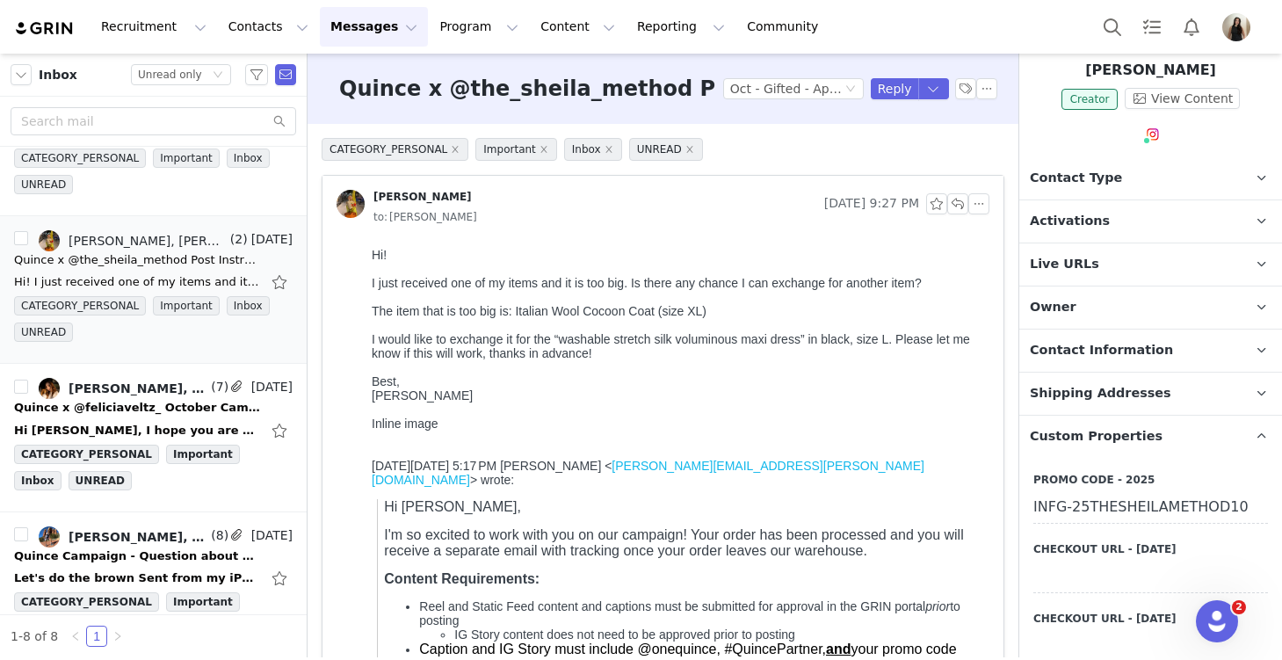
scroll to position [105, 0]
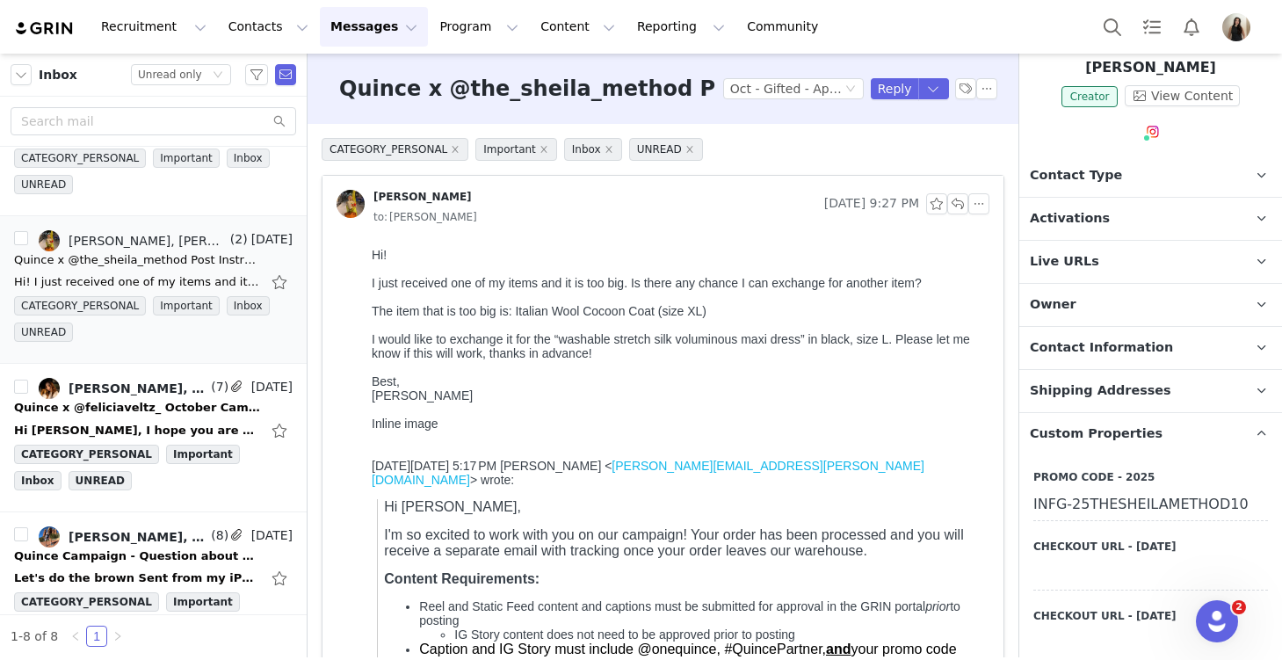
click at [1135, 434] on span "Custom Properties" at bounding box center [1096, 433] width 133 height 19
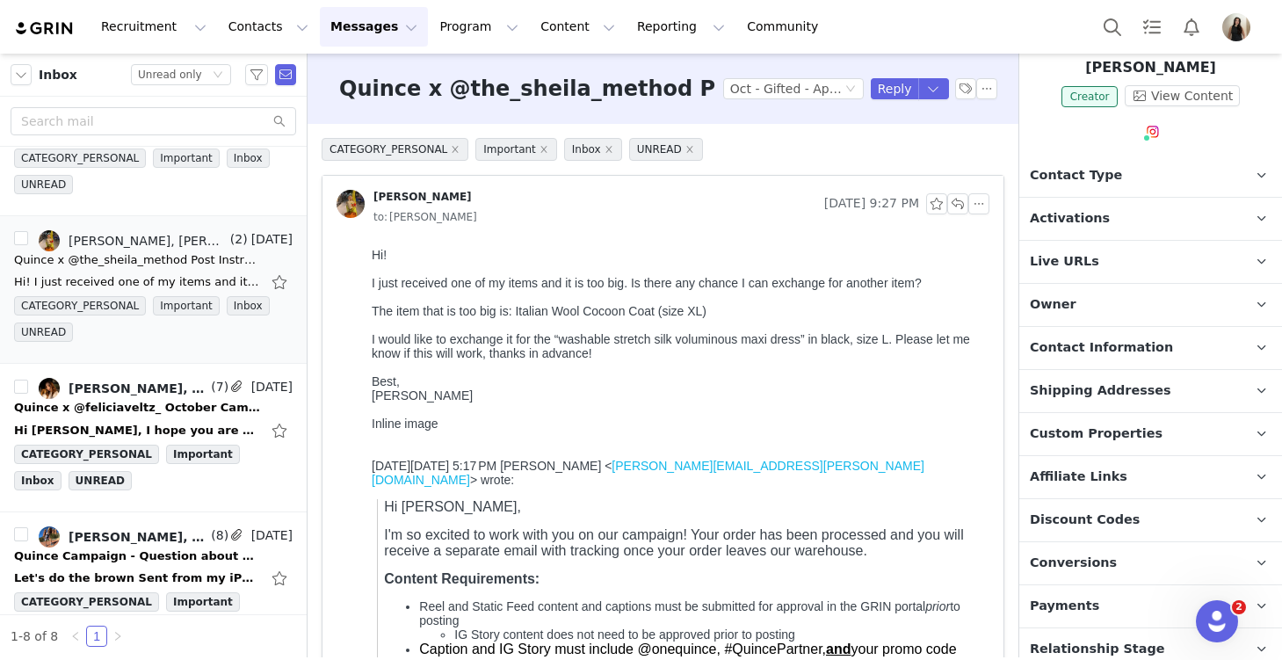
click at [1120, 349] on span "Contact Information" at bounding box center [1101, 347] width 143 height 19
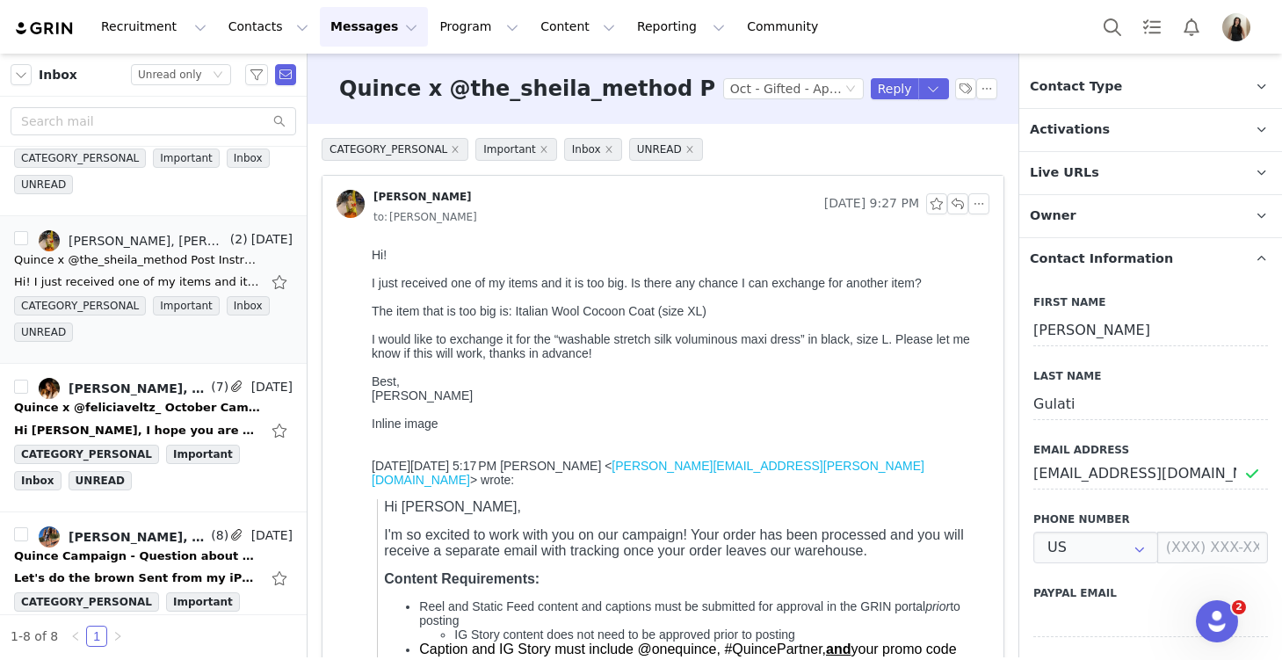
scroll to position [194, 0]
drag, startPoint x: 1228, startPoint y: 474, endPoint x: 1027, endPoint y: 460, distance: 200.9
click at [1027, 461] on div "First Name [PERSON_NAME] Last Name [PERSON_NAME] Email Address [EMAIL_ADDRESS][…" at bounding box center [1150, 586] width 263 height 614
click at [1136, 258] on span "Contact Information" at bounding box center [1101, 258] width 143 height 19
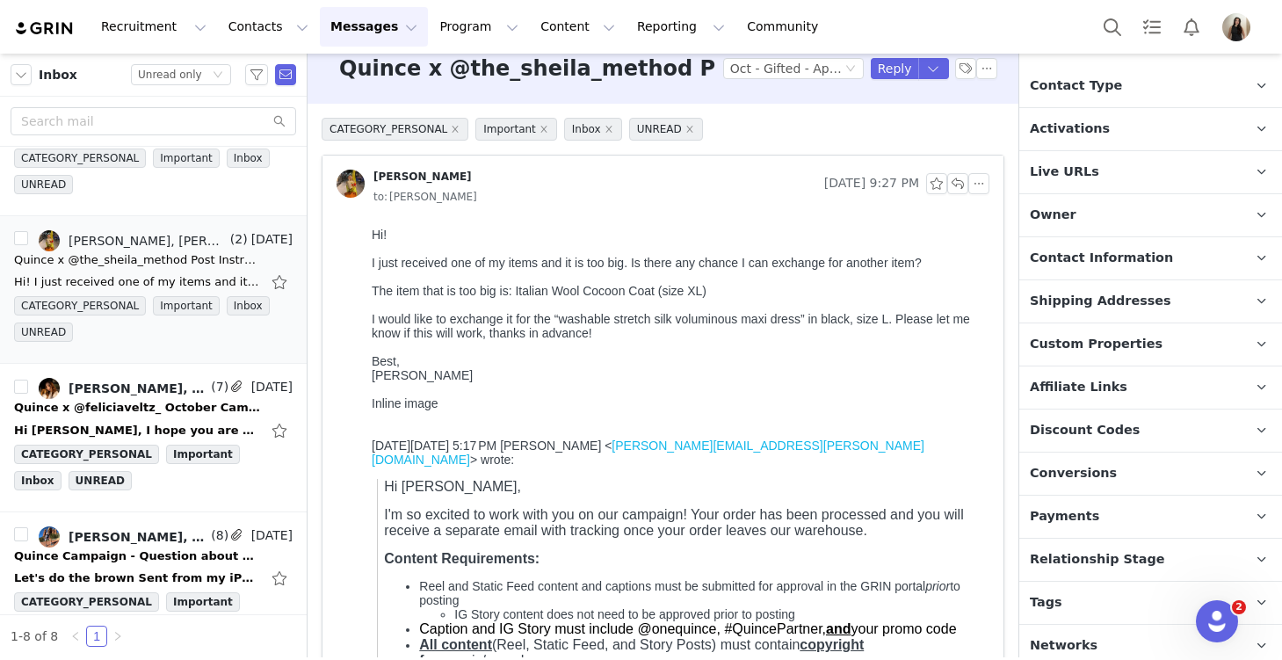
scroll to position [25, 0]
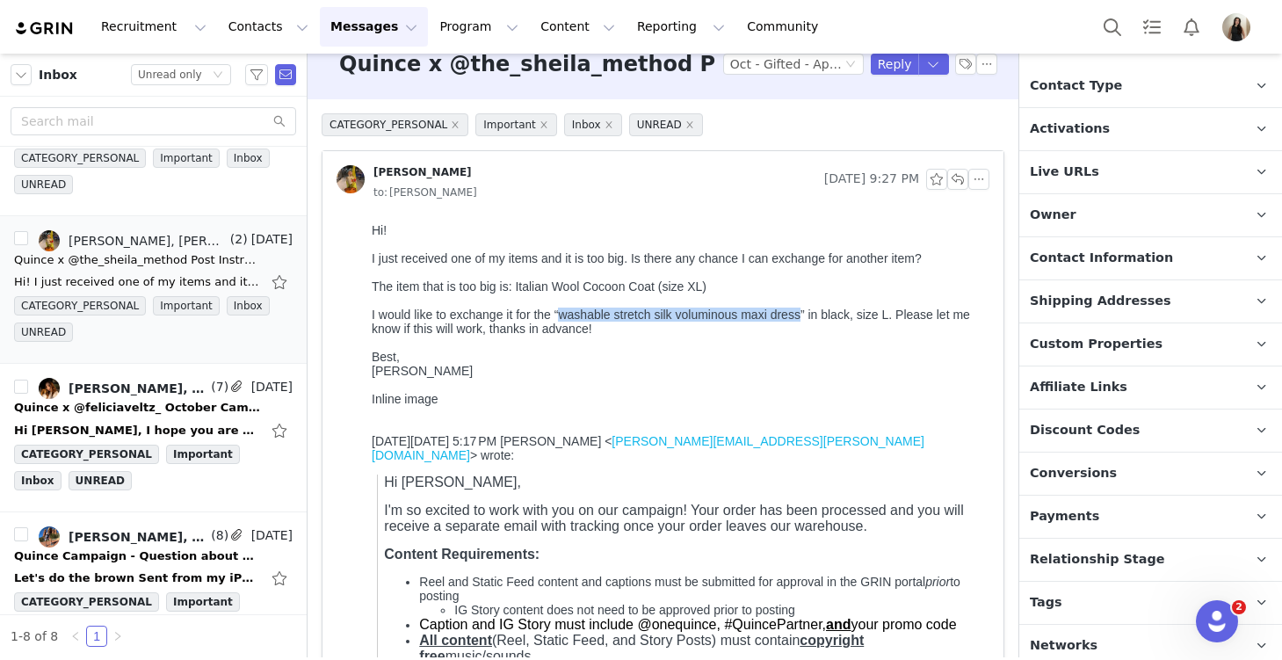
drag, startPoint x: 564, startPoint y: 320, endPoint x: 806, endPoint y: 328, distance: 241.8
click at [808, 328] on div "I would like to exchange it for the “washable stretch silk voluminous maxi dres…" at bounding box center [677, 322] width 611 height 28
click at [806, 328] on div "I would like to exchange it for the “washable stretch silk voluminous maxi dres…" at bounding box center [677, 322] width 611 height 28
drag, startPoint x: 806, startPoint y: 319, endPoint x: 564, endPoint y: 319, distance: 241.7
click at [564, 319] on div "I would like to exchange it for the “washable stretch silk voluminous maxi dres…" at bounding box center [677, 322] width 611 height 28
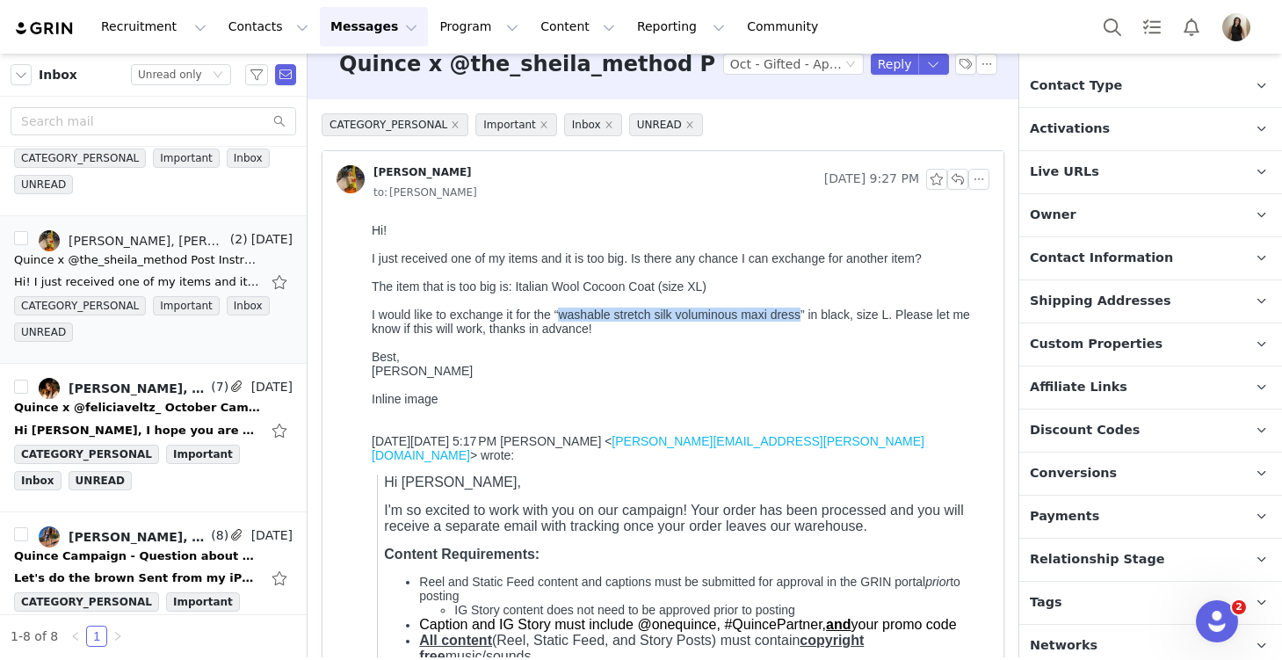
copy div "washable stretch silk voluminous maxi dress"
click at [1073, 262] on span "Contact Information" at bounding box center [1101, 258] width 143 height 19
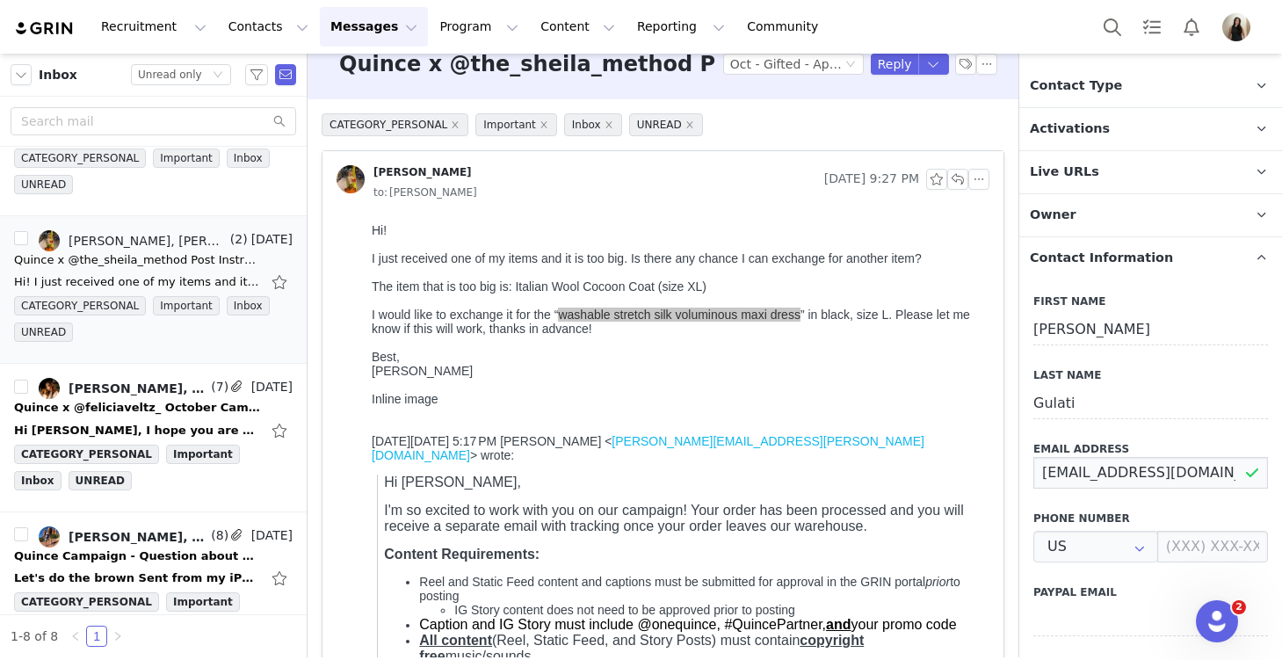
drag, startPoint x: 1232, startPoint y: 472, endPoint x: 1026, endPoint y: 468, distance: 205.7
click at [1026, 468] on div "First Name [PERSON_NAME] Last Name [PERSON_NAME] Email Address [EMAIL_ADDRESS][…" at bounding box center [1150, 586] width 263 height 614
click at [685, 350] on div at bounding box center [677, 343] width 611 height 14
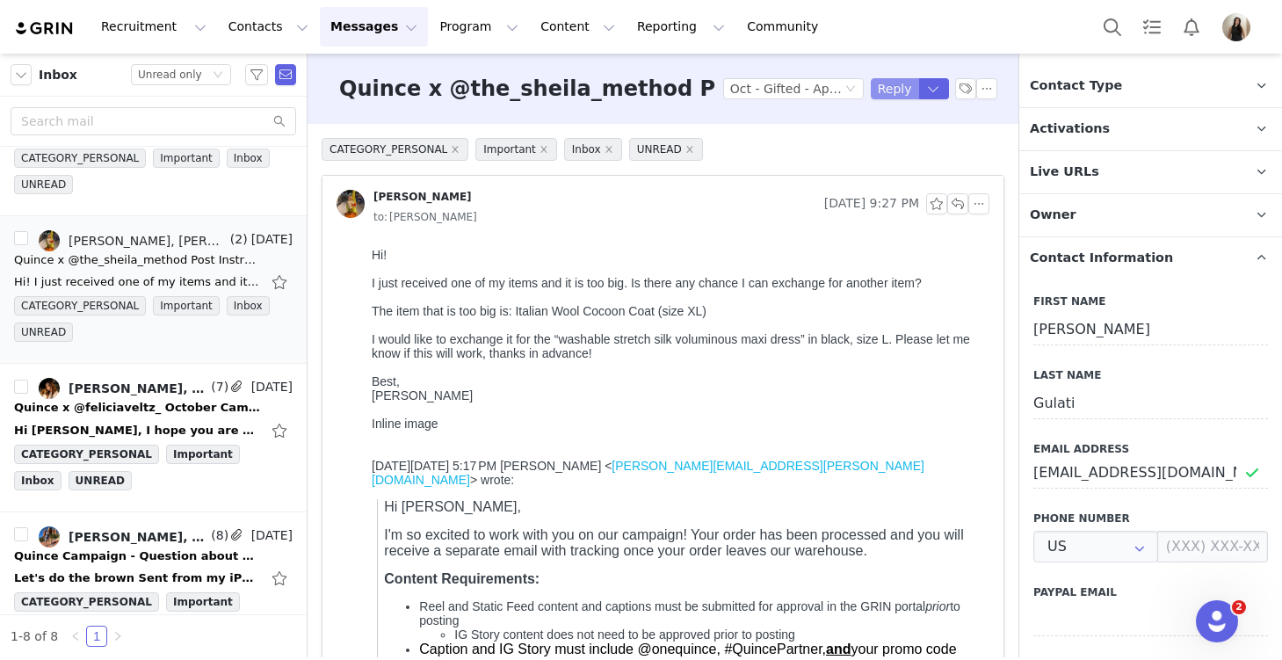
click at [910, 89] on button "Reply" at bounding box center [895, 88] width 48 height 21
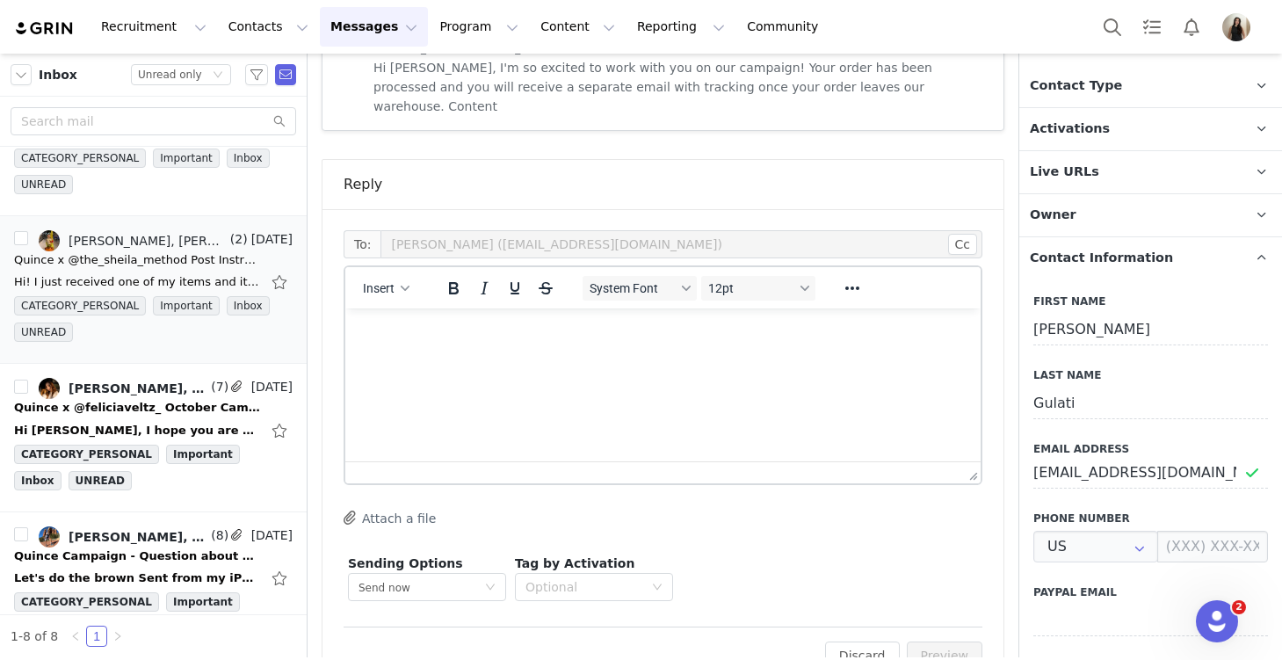
scroll to position [1278, 0]
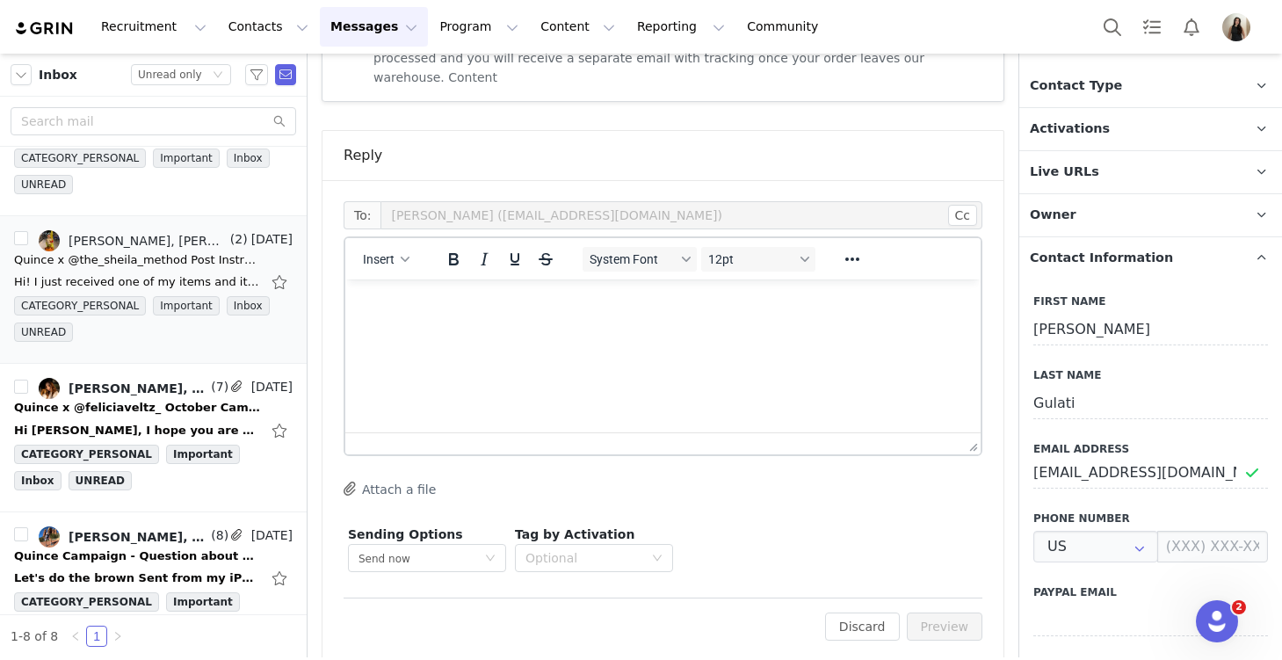
click at [572, 327] on html at bounding box center [662, 302] width 635 height 47
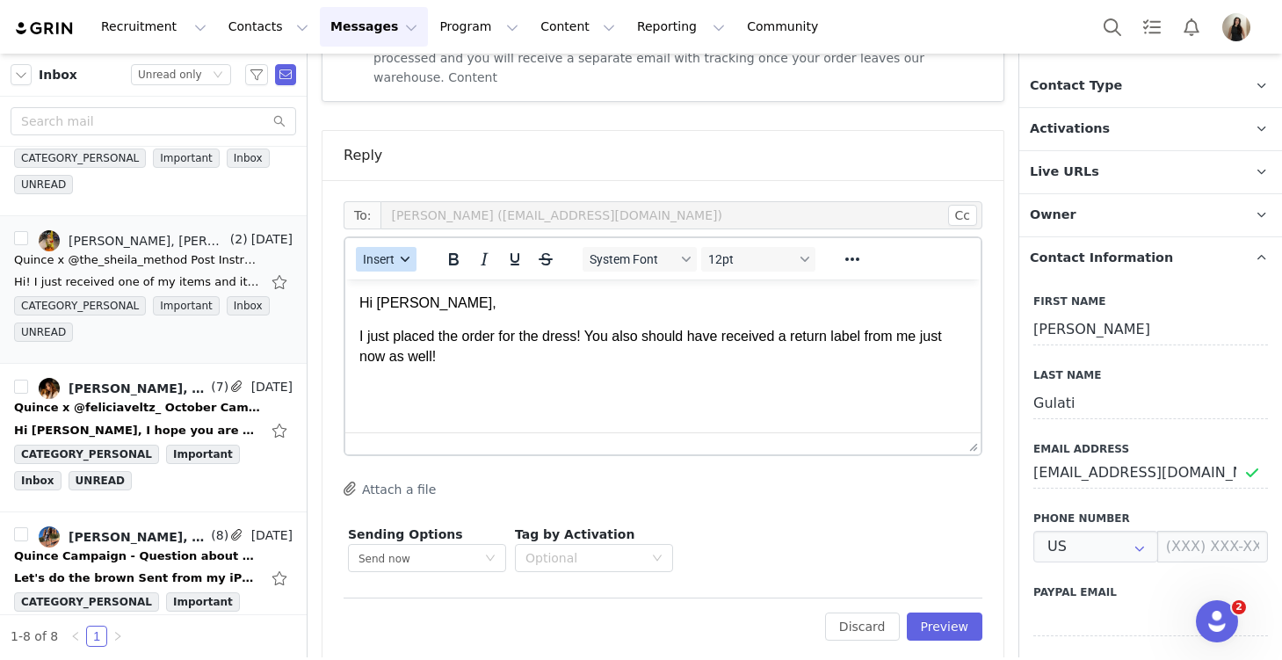
click at [378, 250] on button "Insert" at bounding box center [386, 259] width 61 height 25
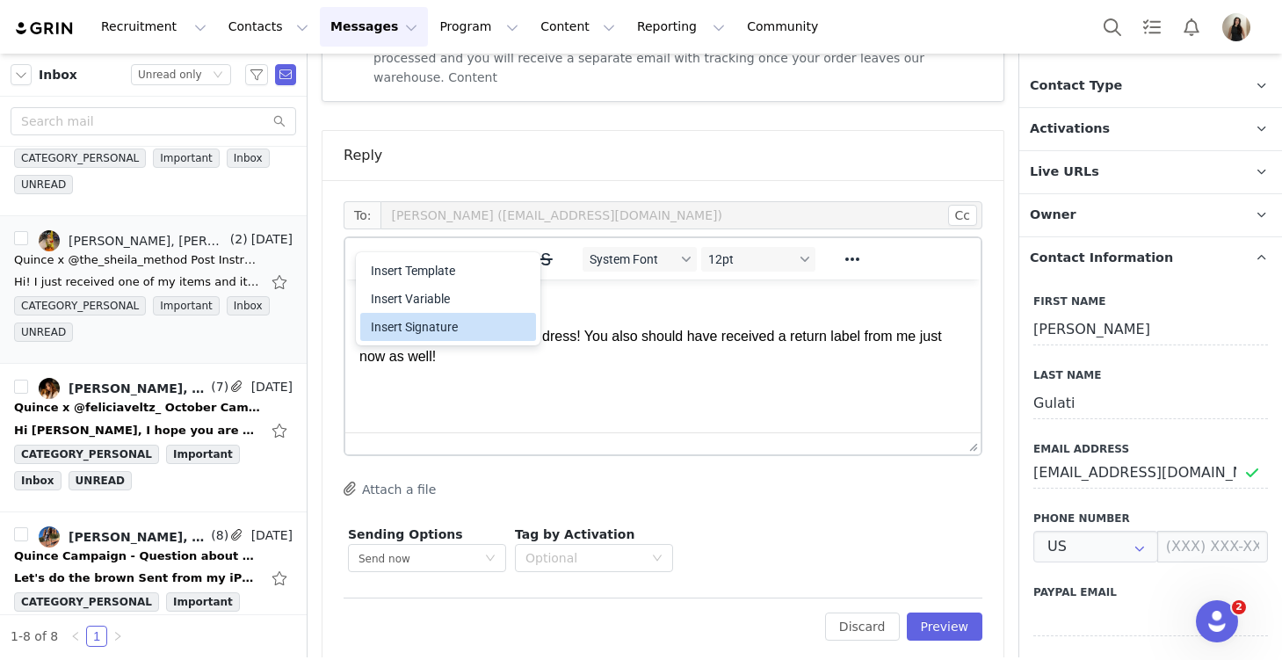
click at [422, 318] on div "Insert Signature" at bounding box center [450, 326] width 158 height 21
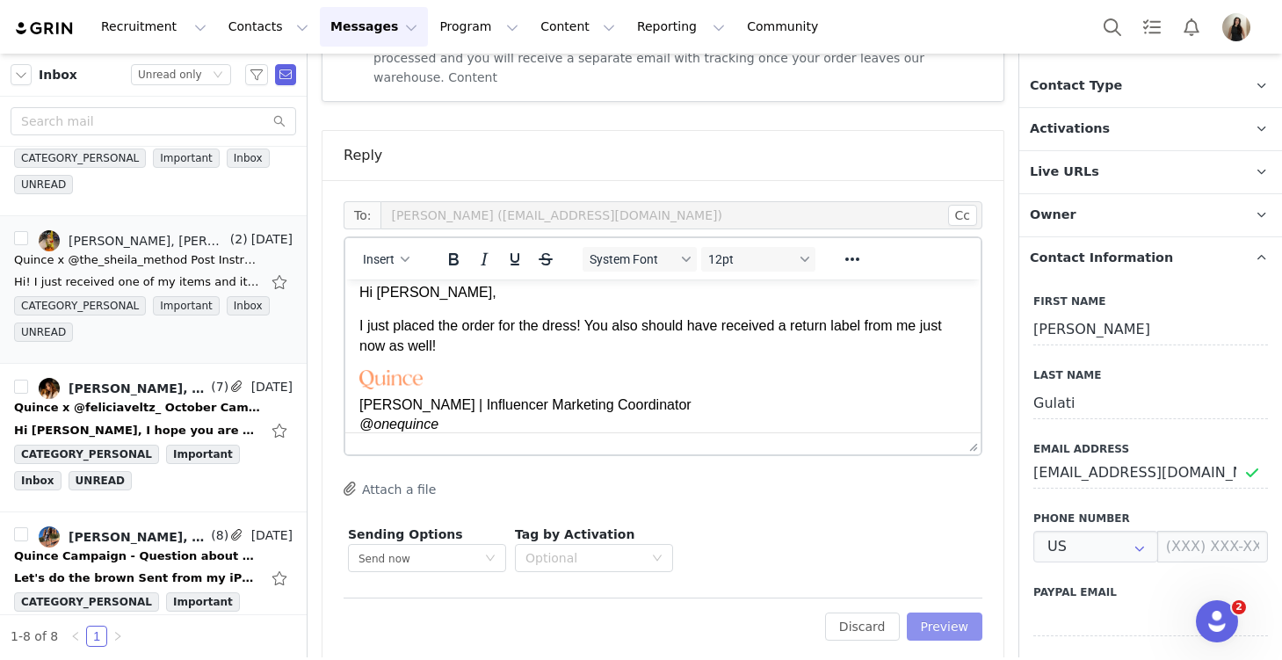
click at [924, 613] on button "Preview" at bounding box center [945, 627] width 76 height 28
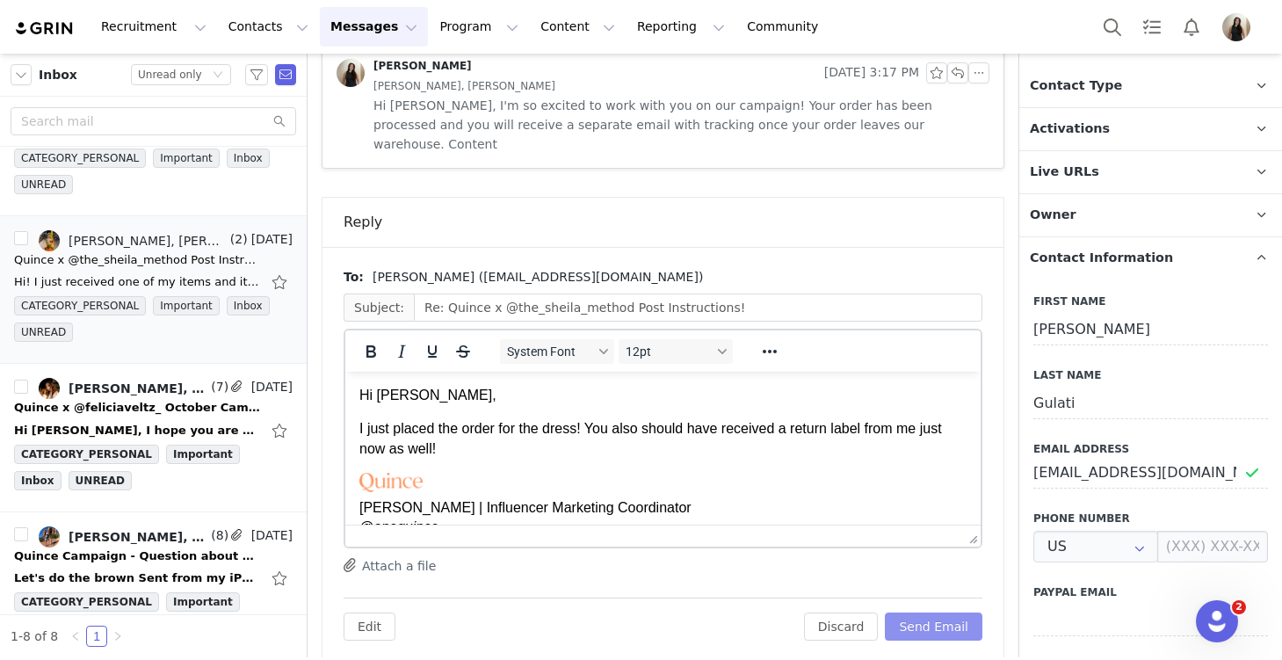
scroll to position [0, 0]
click at [924, 613] on button "Send Email" at bounding box center [934, 627] width 98 height 28
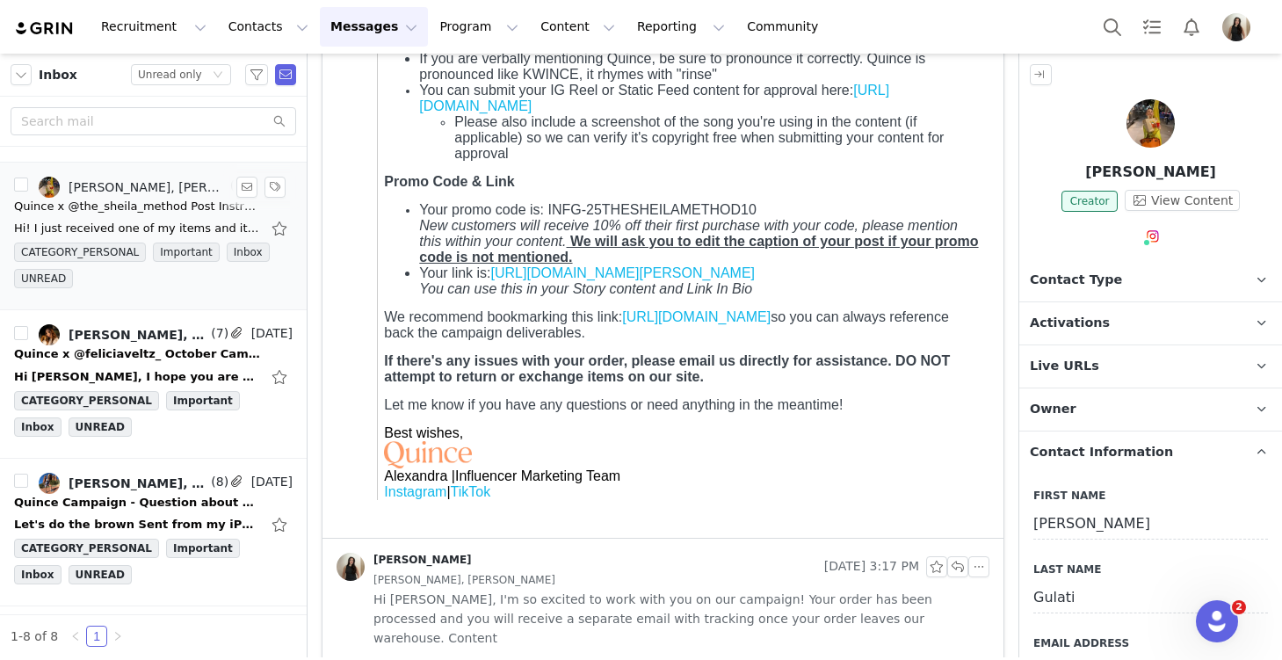
scroll to position [153, 0]
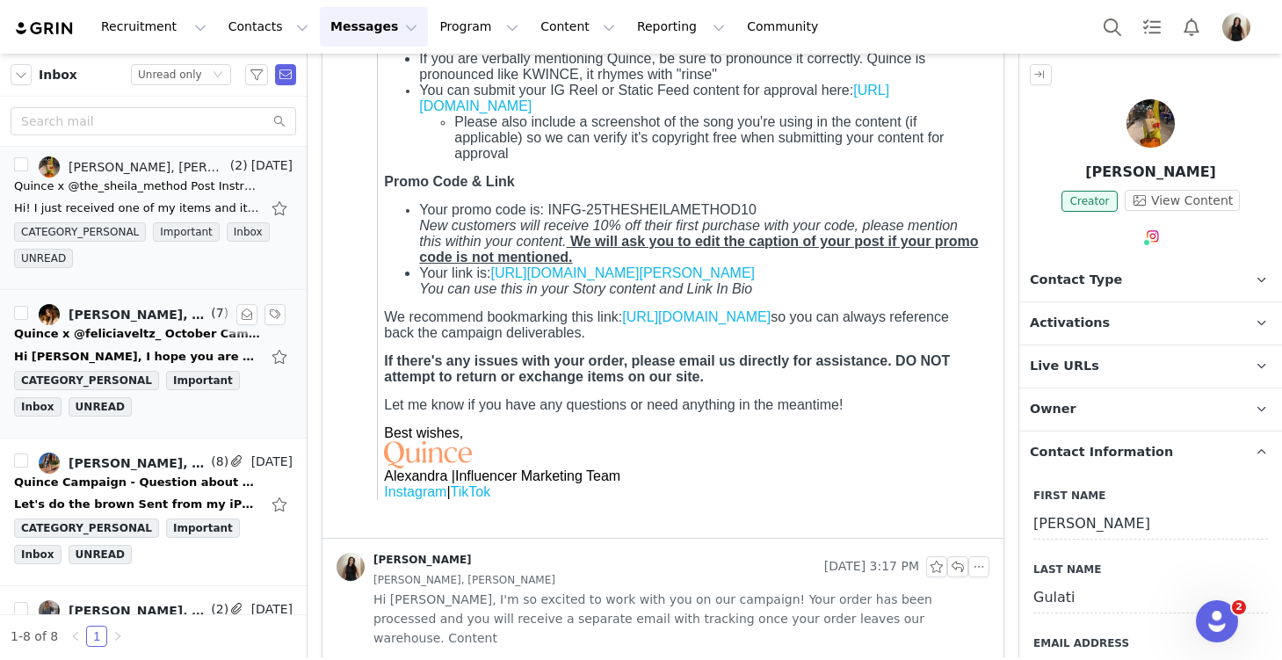
click at [97, 342] on div "Quince x @feliciaveltz_ October Campaign!" at bounding box center [137, 334] width 246 height 18
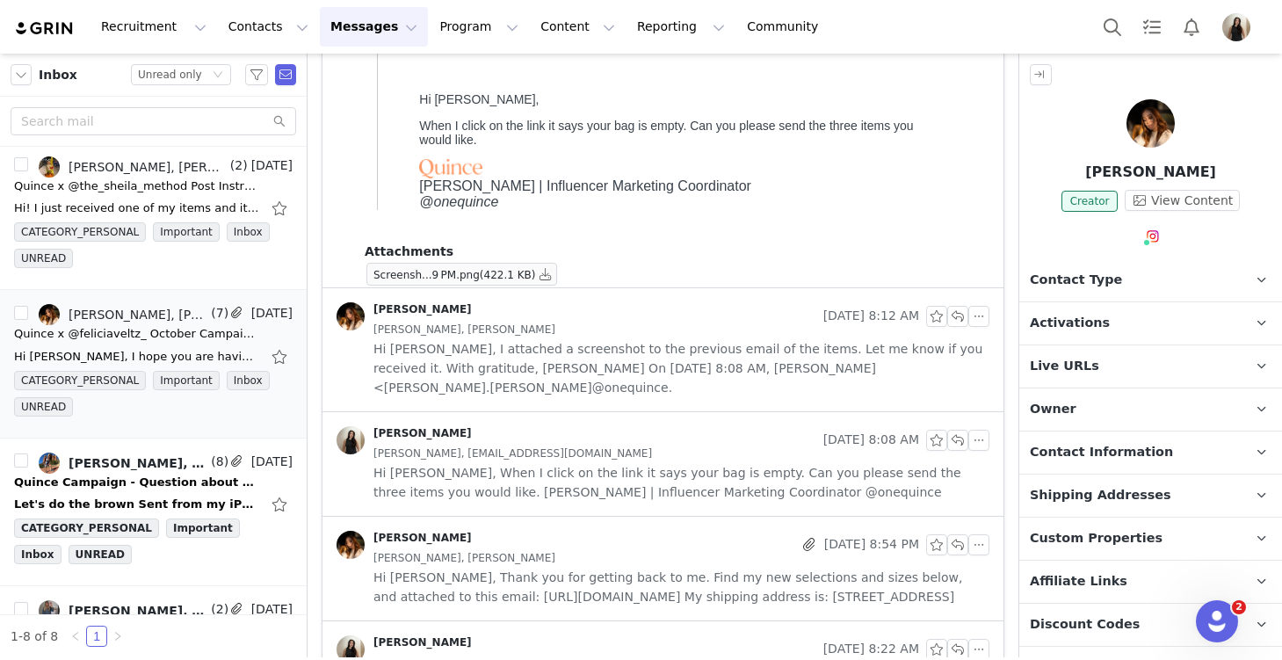
scroll to position [0, 0]
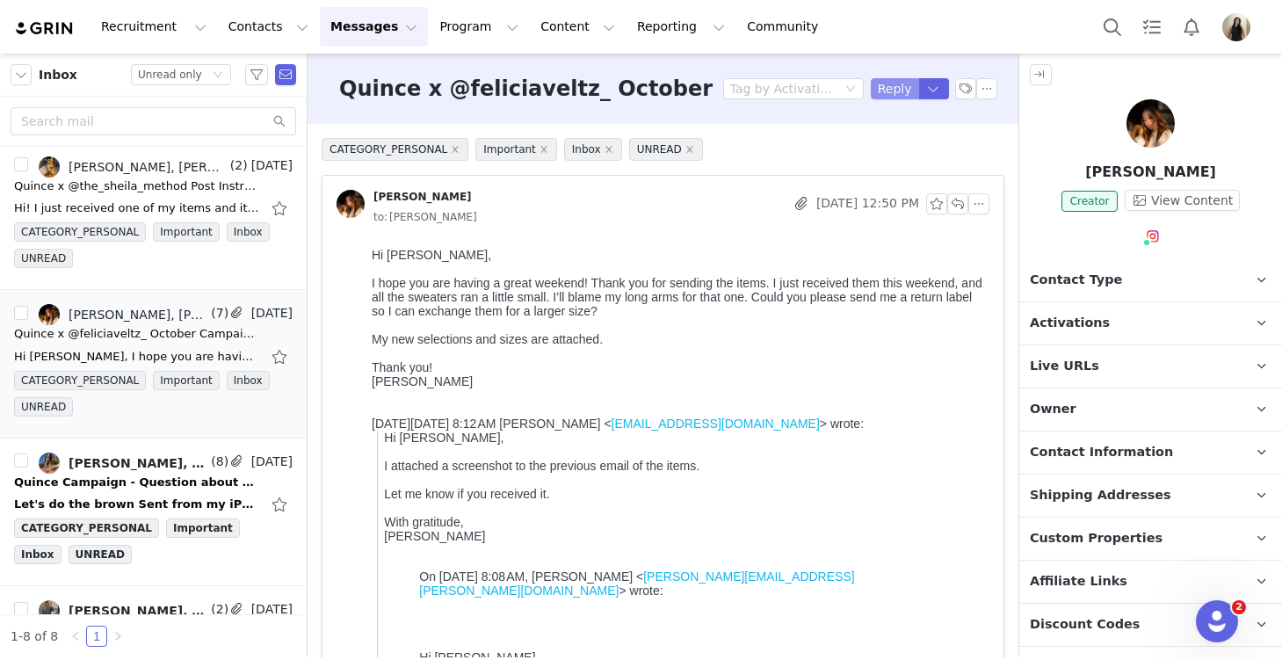
click at [886, 85] on button "Reply" at bounding box center [895, 88] width 48 height 21
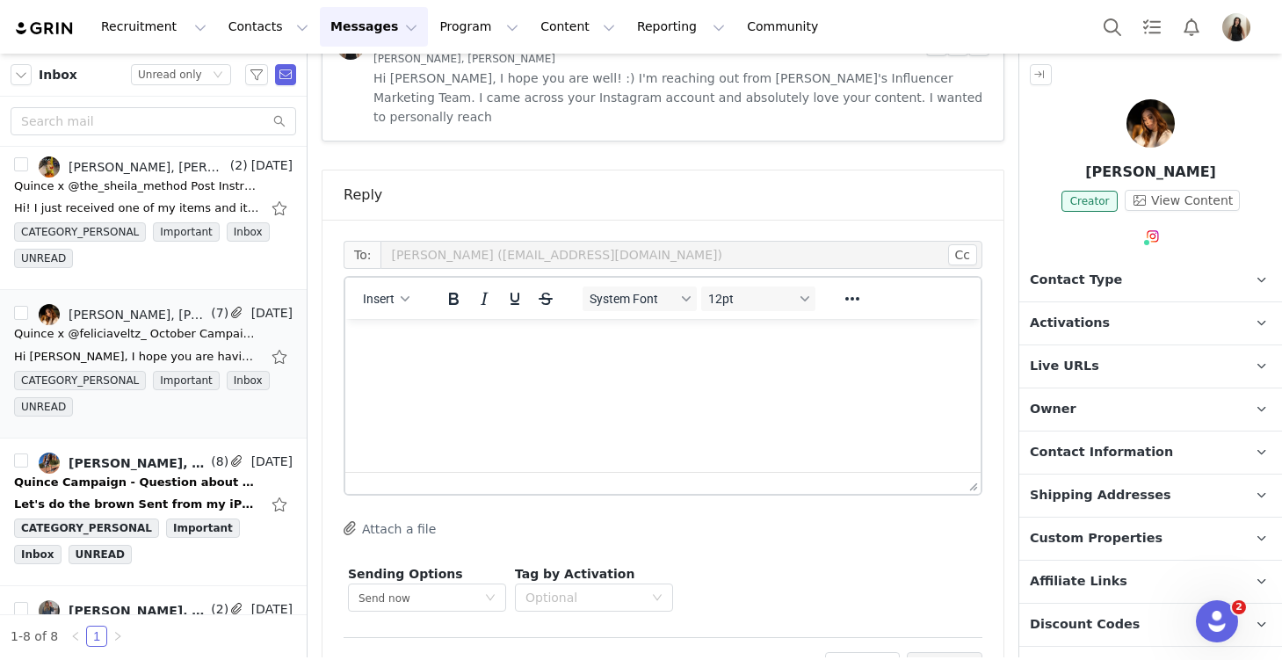
scroll to position [1391, 0]
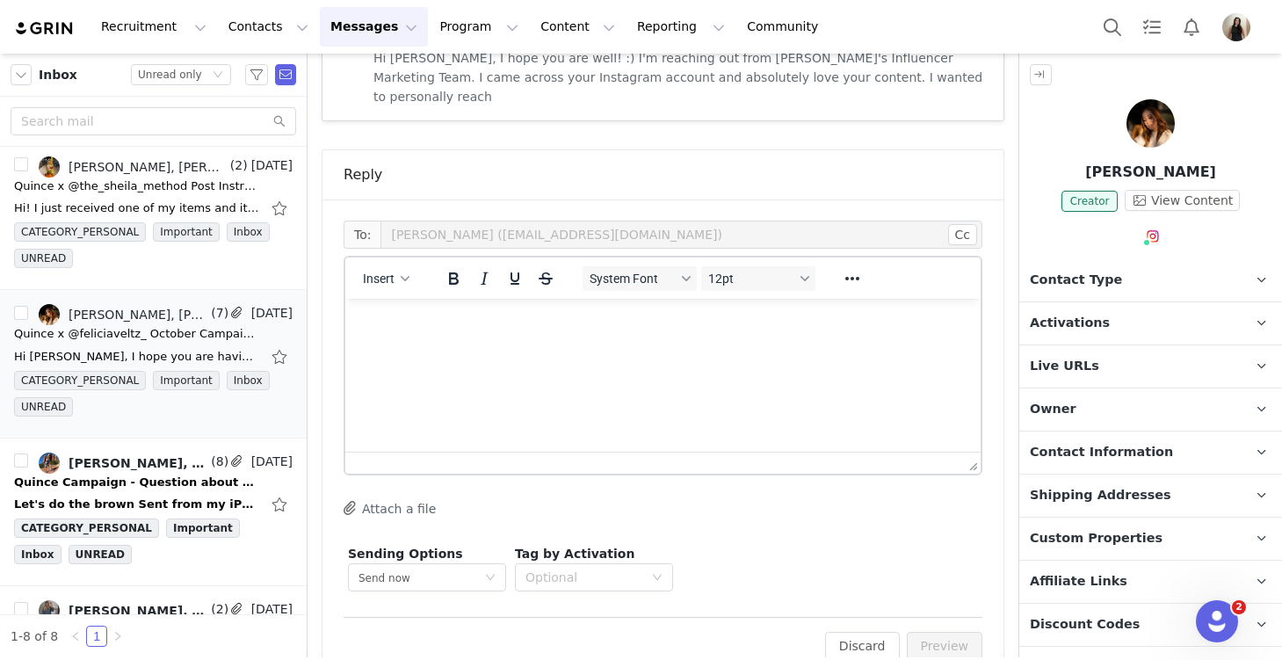
click at [480, 346] on html at bounding box center [662, 322] width 635 height 47
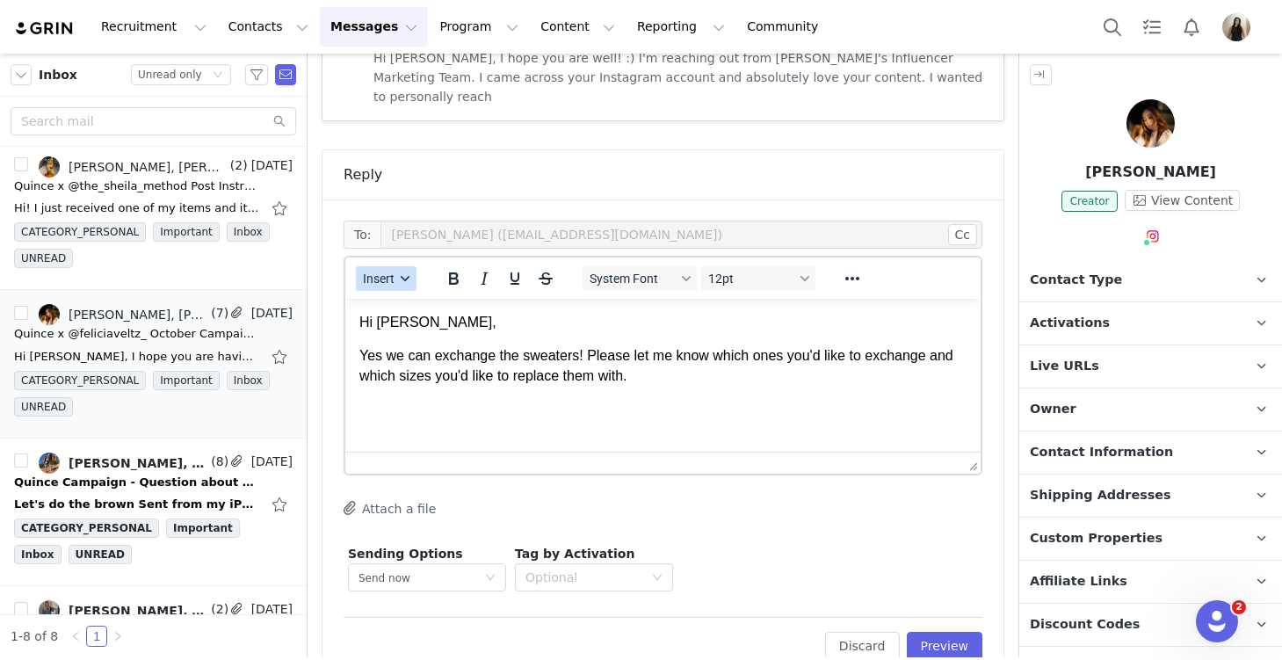
click at [381, 272] on span "Insert" at bounding box center [379, 279] width 32 height 14
click at [409, 322] on div "Insert Signature" at bounding box center [450, 326] width 158 height 21
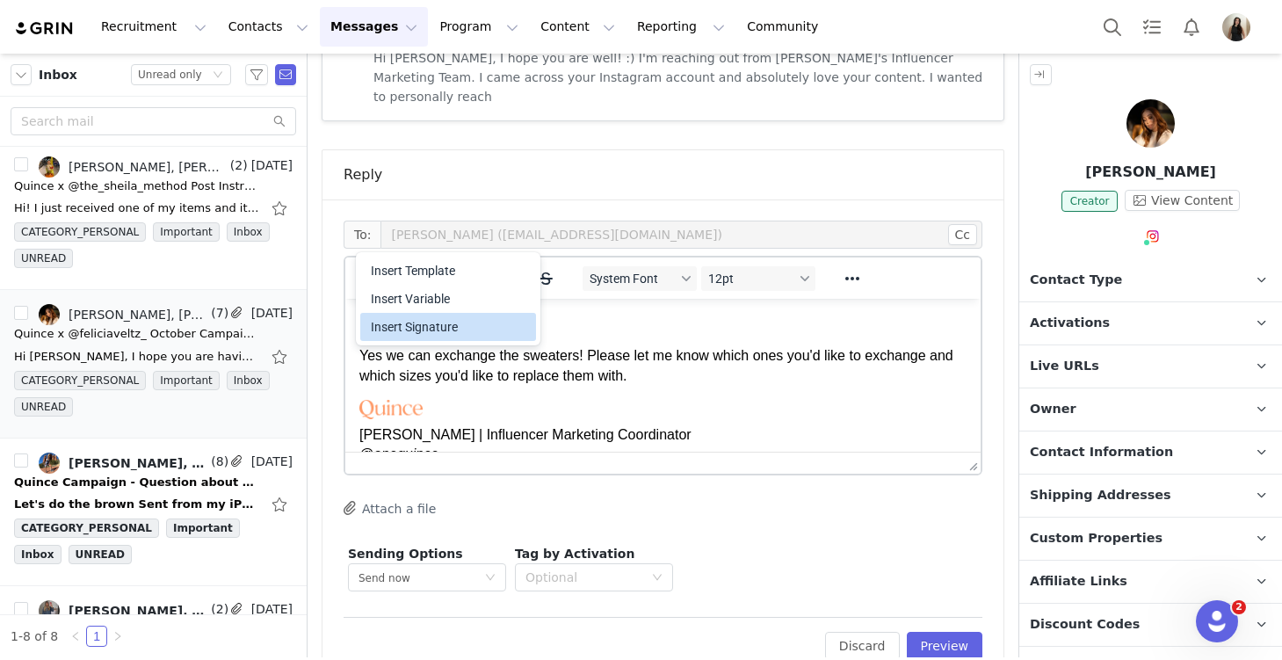
scroll to position [11, 0]
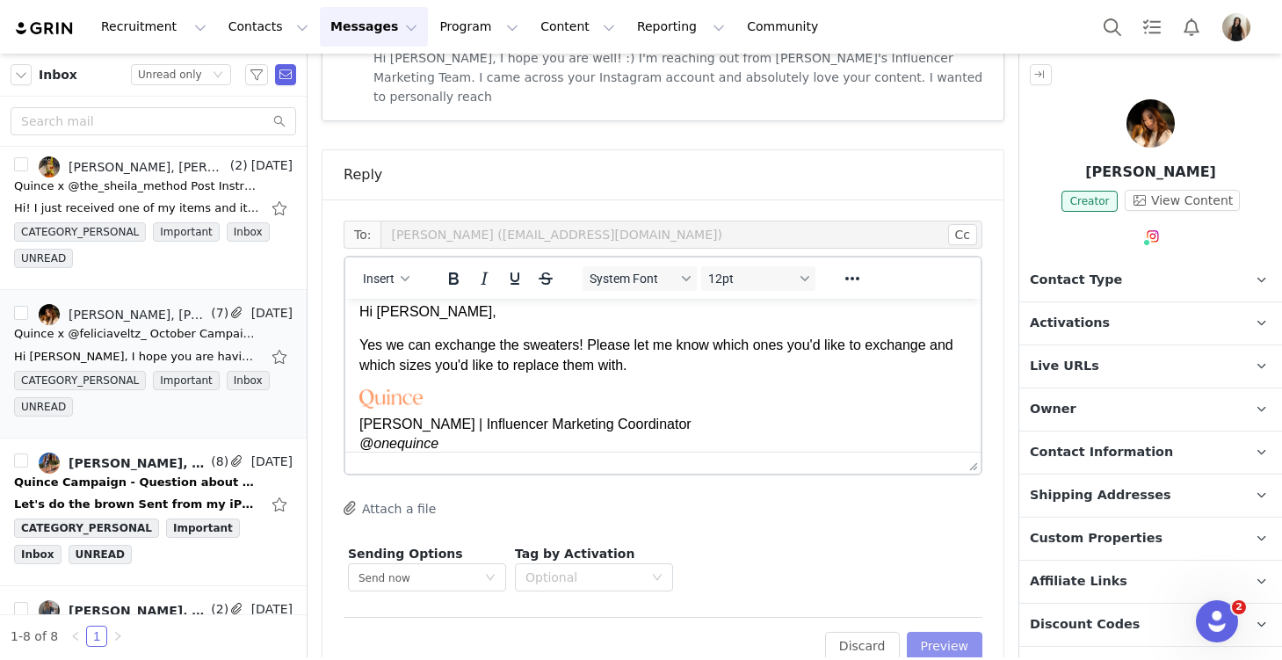
click at [953, 632] on button "Preview" at bounding box center [945, 646] width 76 height 28
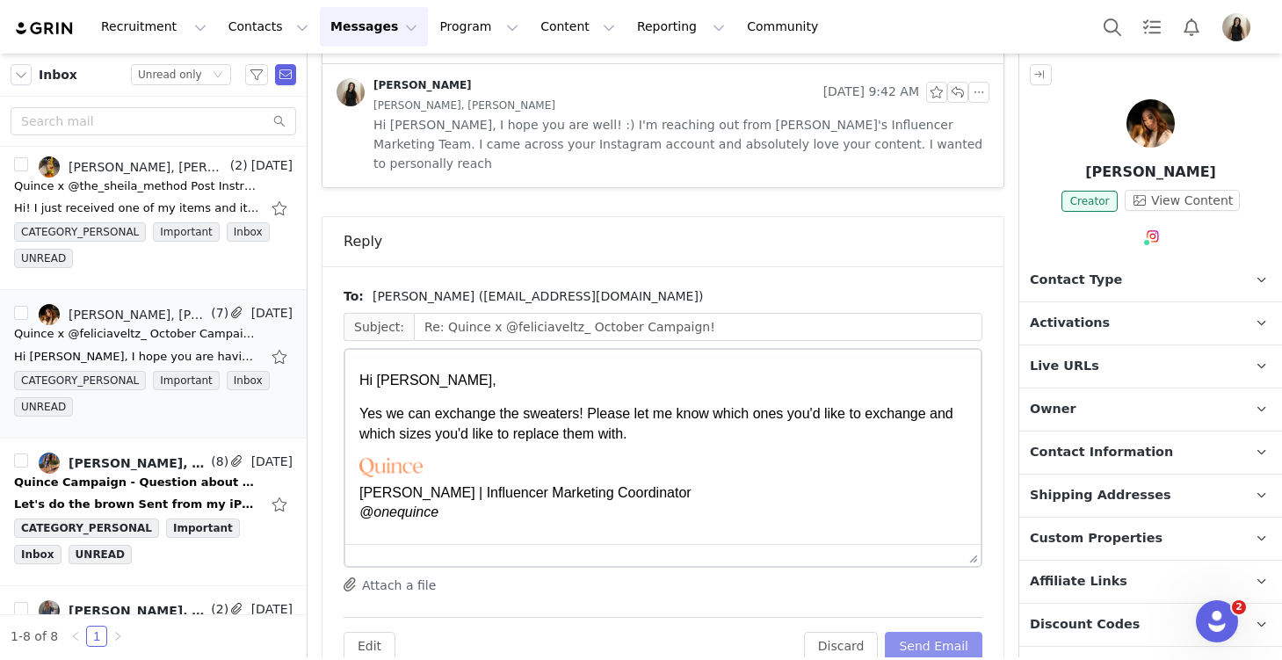
scroll to position [0, 0]
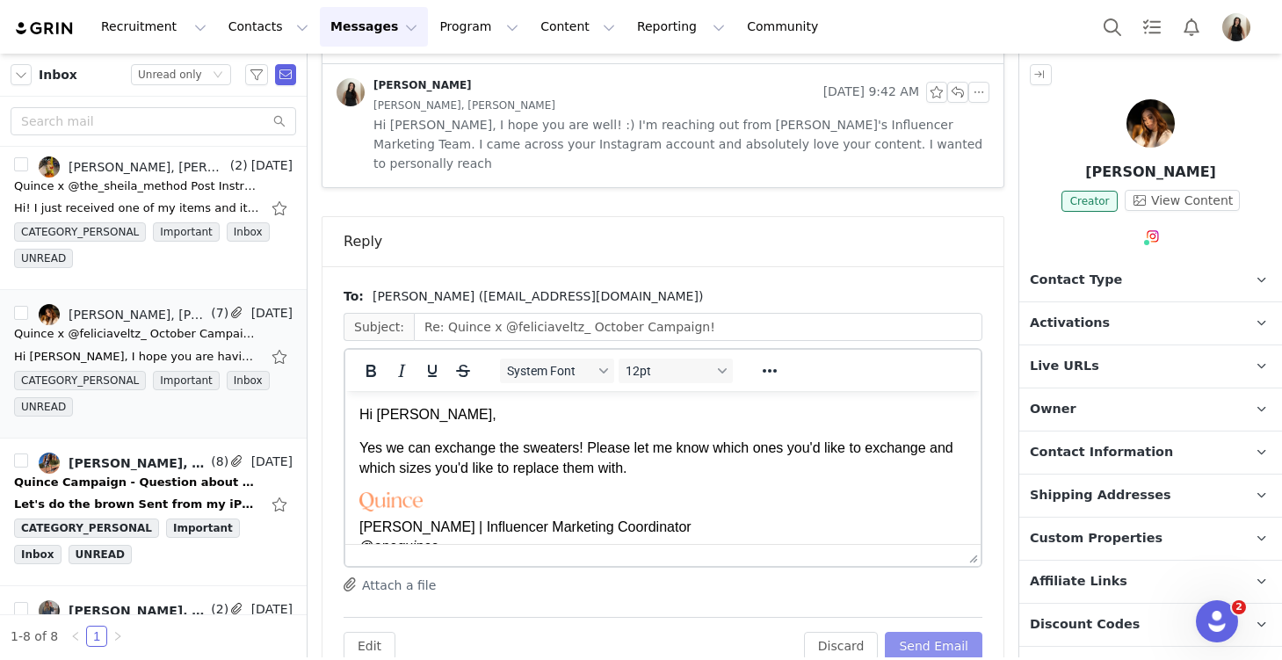
click at [954, 632] on button "Send Email" at bounding box center [934, 646] width 98 height 28
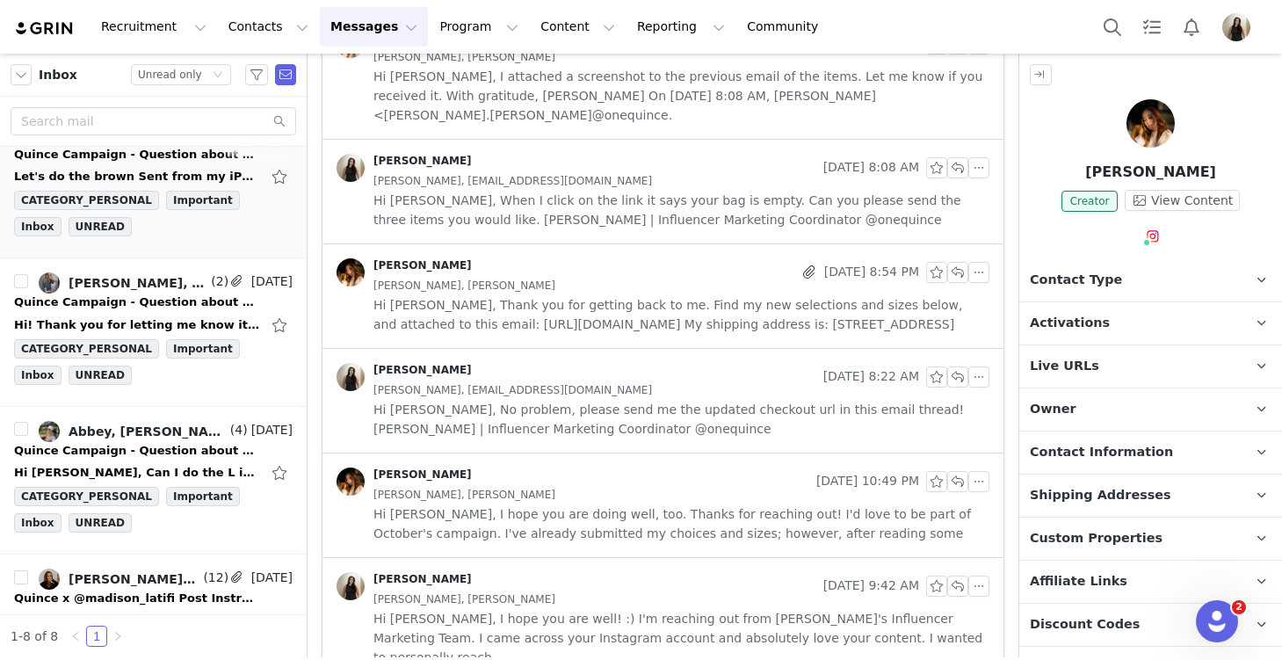
scroll to position [717, 0]
